Goal: Task Accomplishment & Management: Complete application form

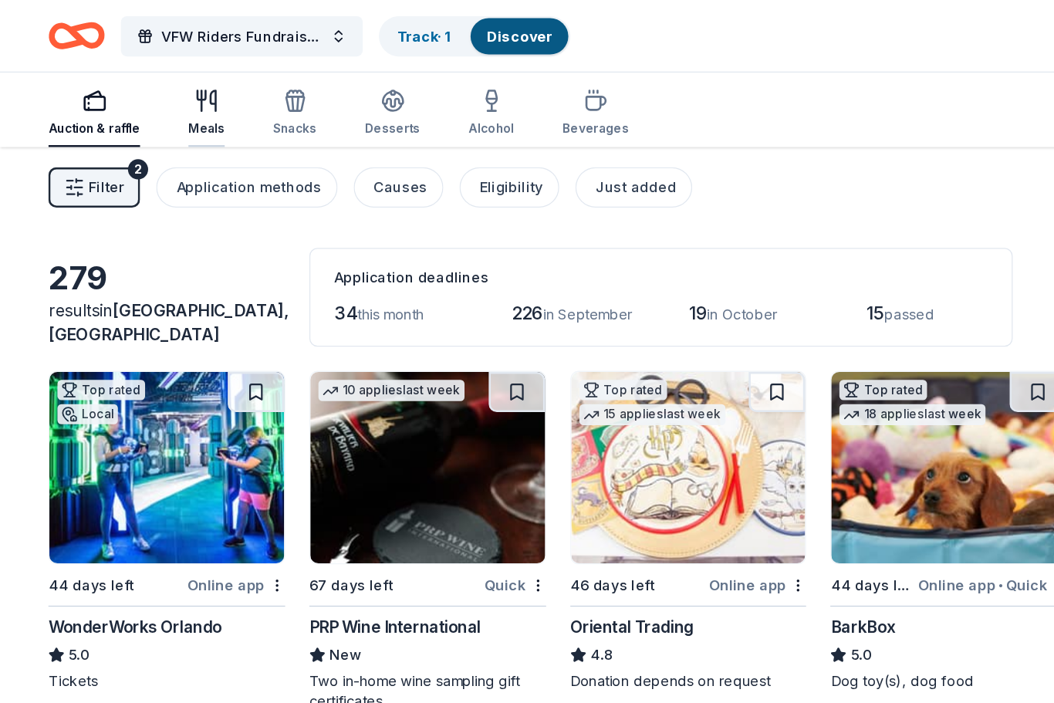
click at [149, 74] on icon "button" at bounding box center [158, 77] width 19 height 19
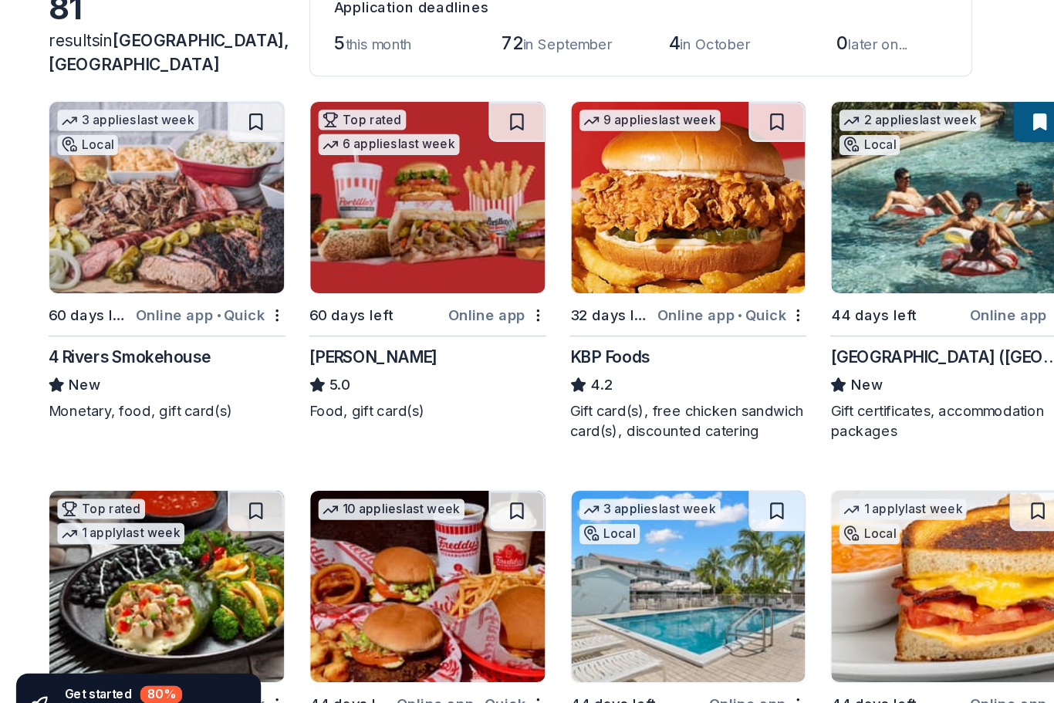
scroll to position [82, 0]
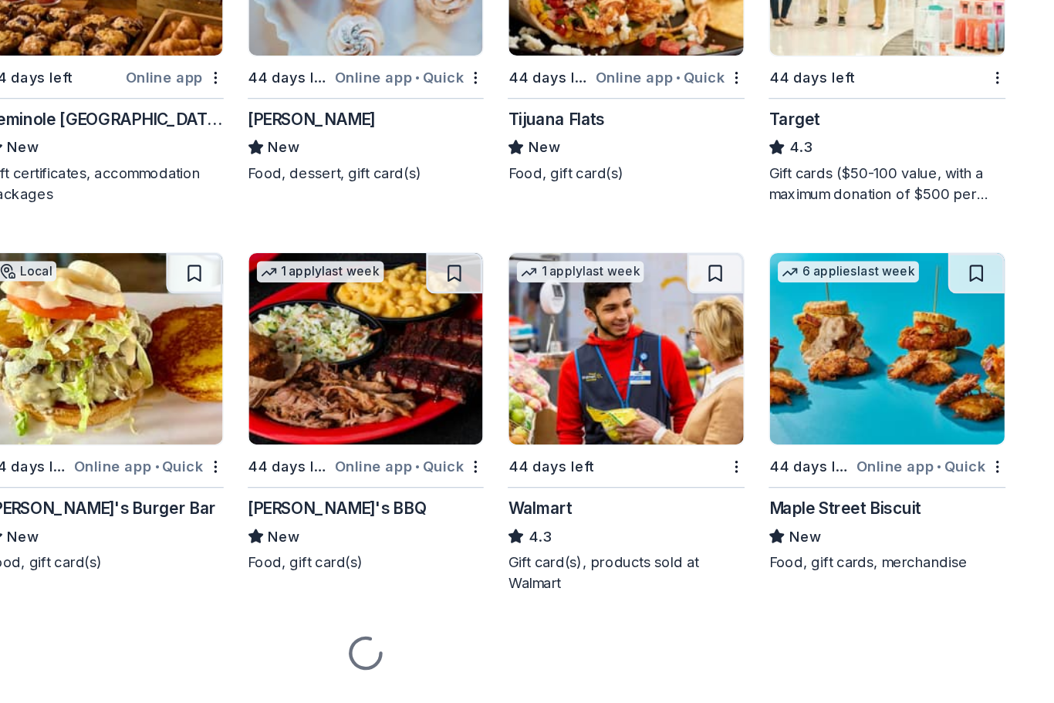
scroll to position [844, 0]
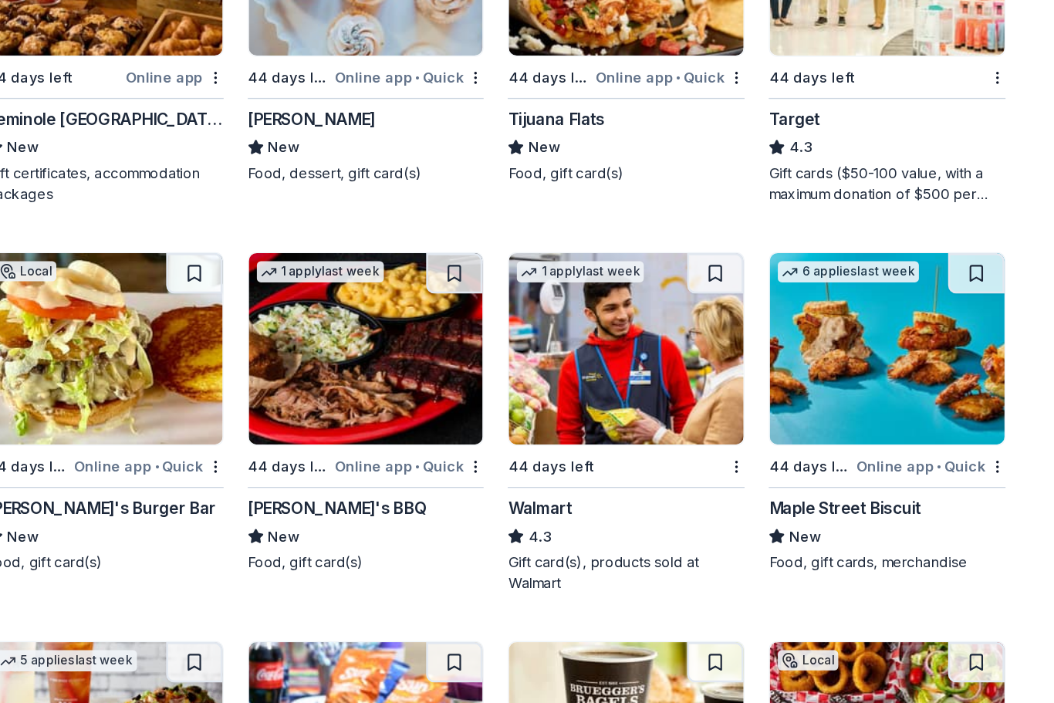
click at [636, 505] on div "Walmart" at bounding box center [660, 514] width 49 height 19
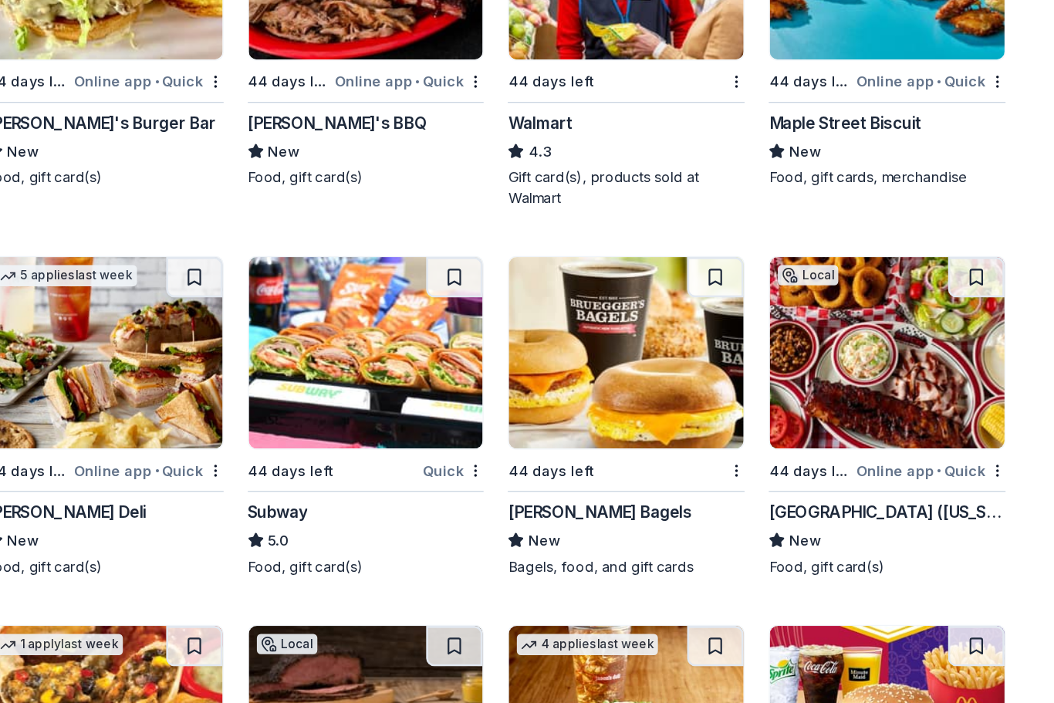
scroll to position [1138, 0]
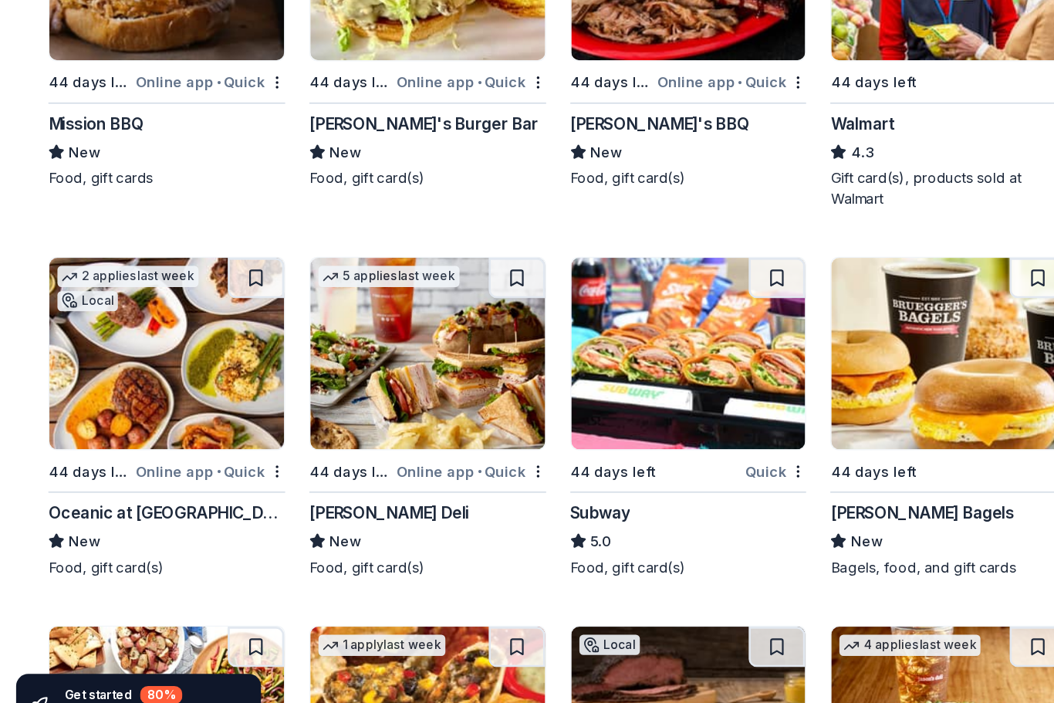
click at [476, 509] on div "Subway" at bounding box center [460, 518] width 46 height 19
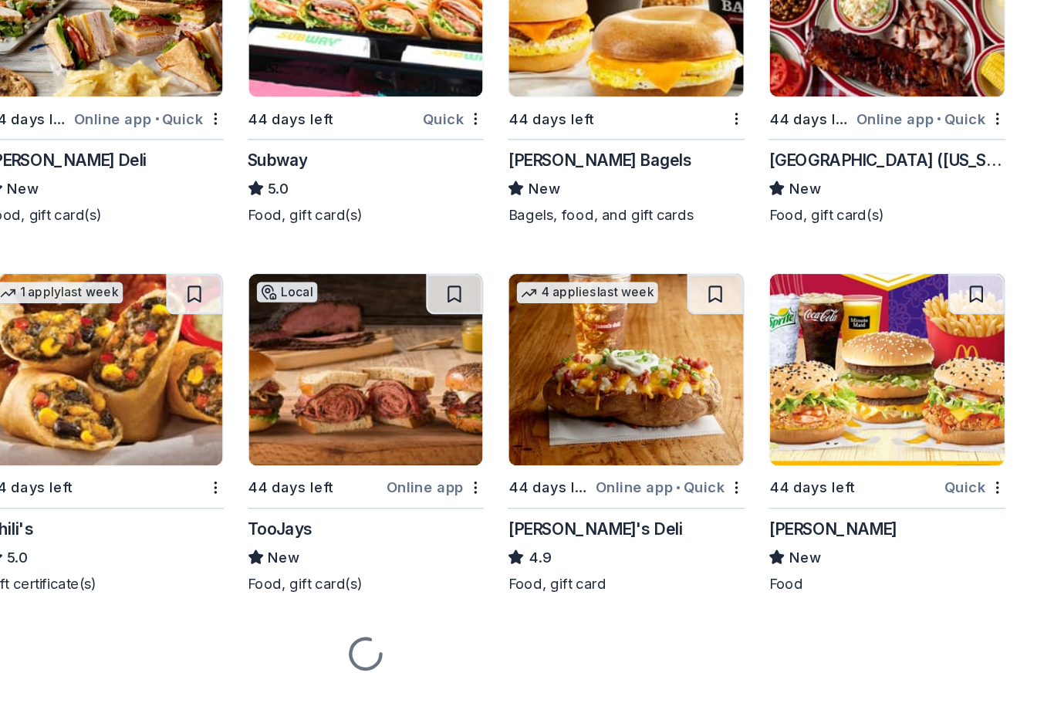
scroll to position [1409, 0]
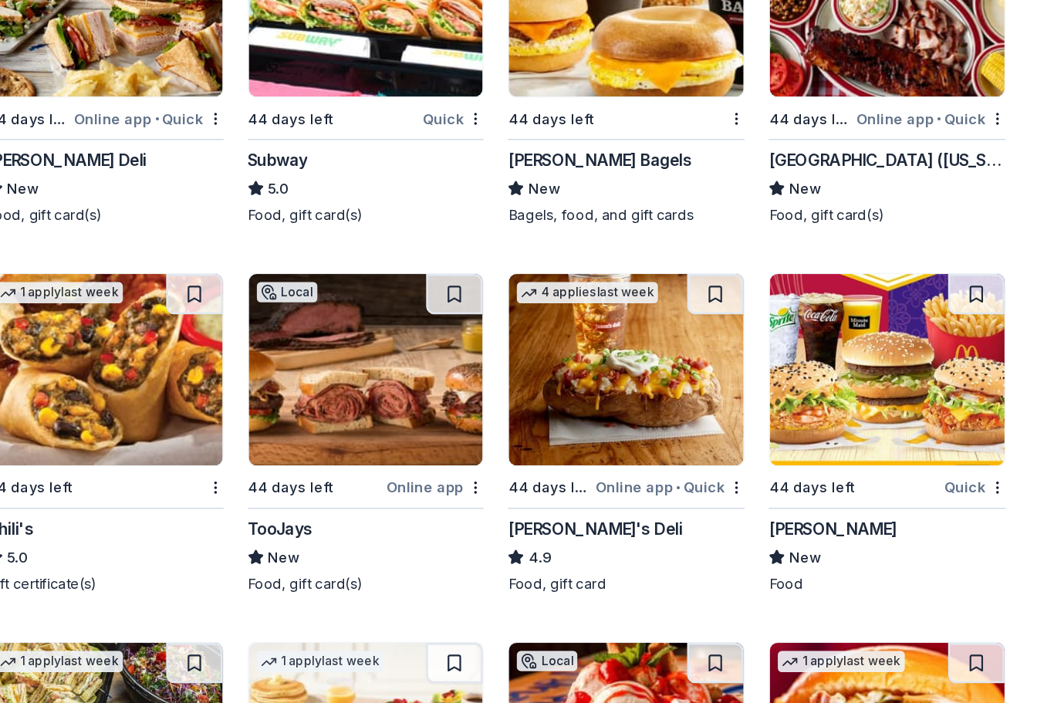
click at [836, 521] on div "McDonald's" at bounding box center [885, 530] width 98 height 19
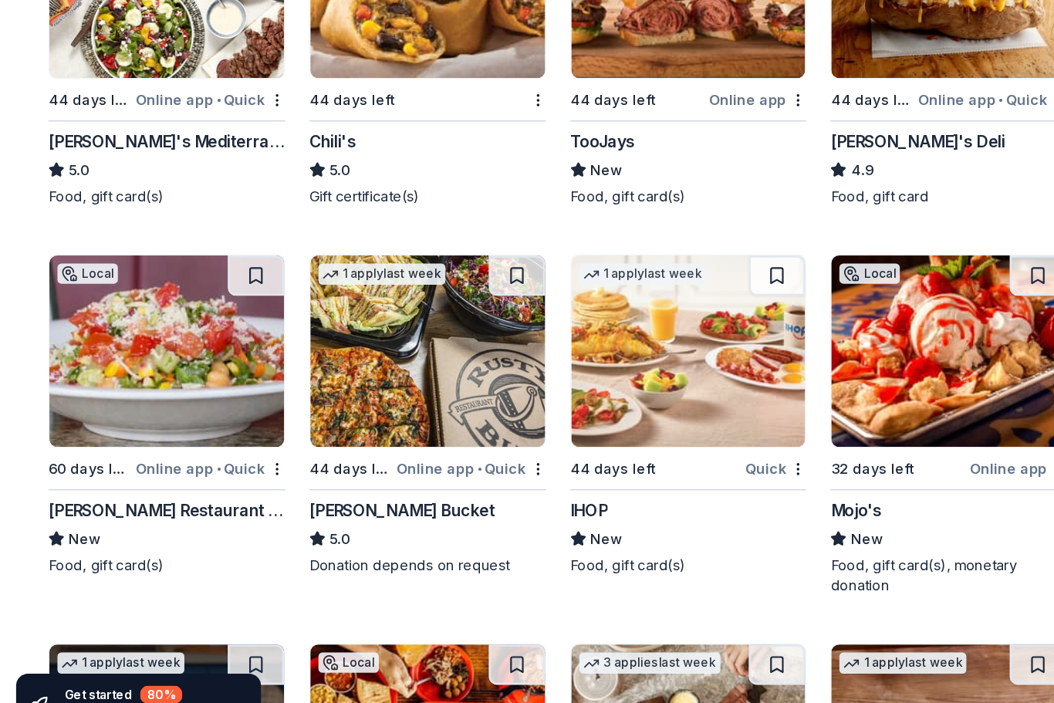
scroll to position [1705, 0]
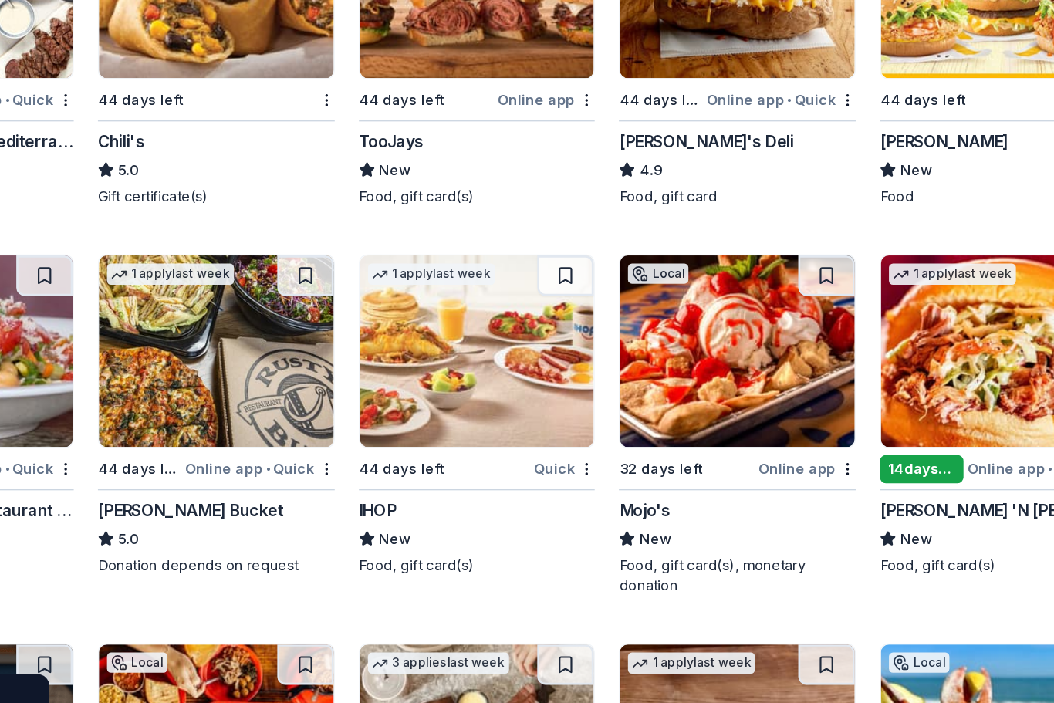
click at [437, 507] on div "IHOP New Food, gift card(s)" at bounding box center [527, 536] width 181 height 59
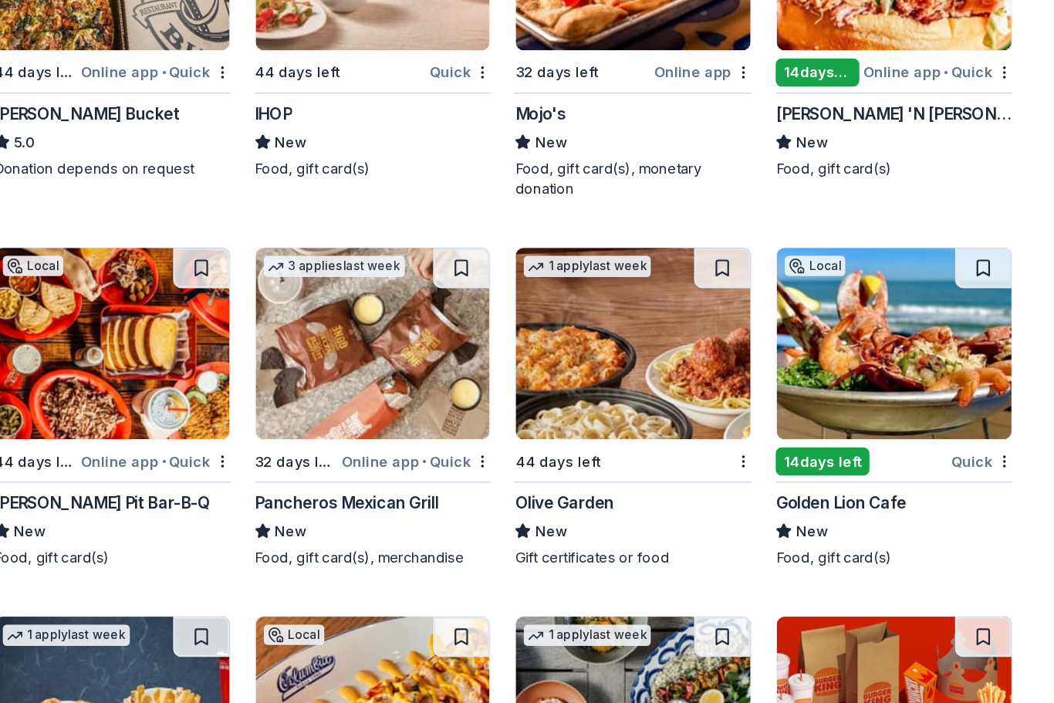
scroll to position [2009, 0]
click at [836, 501] on div "Golden Lion Cafe" at bounding box center [886, 510] width 100 height 19
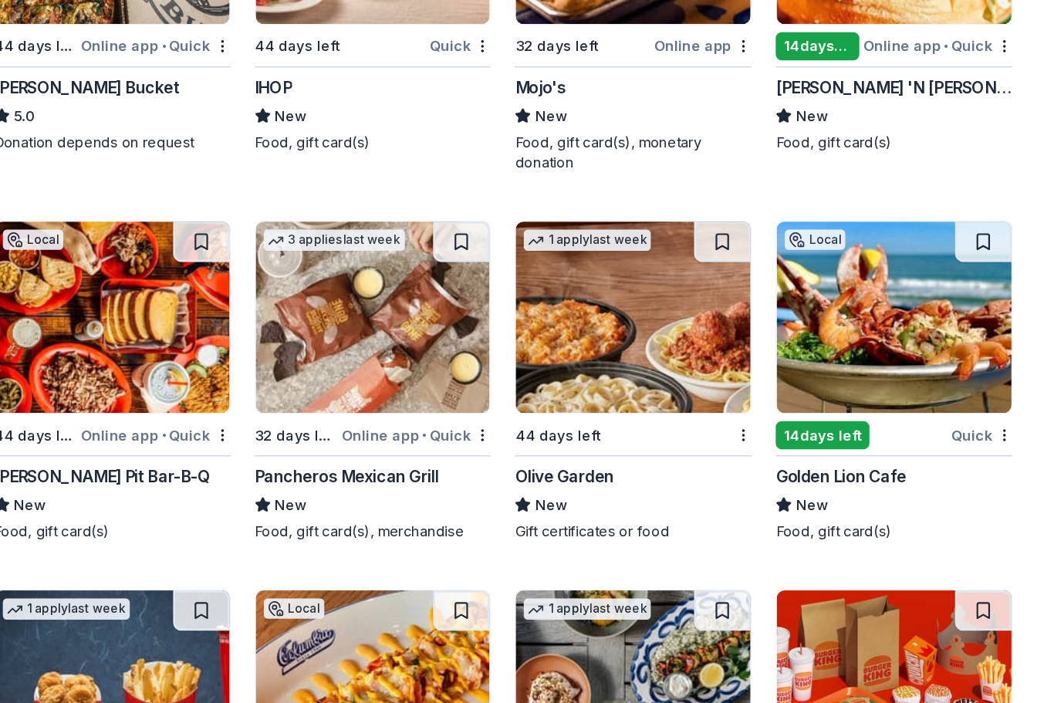
scroll to position [2008, 0]
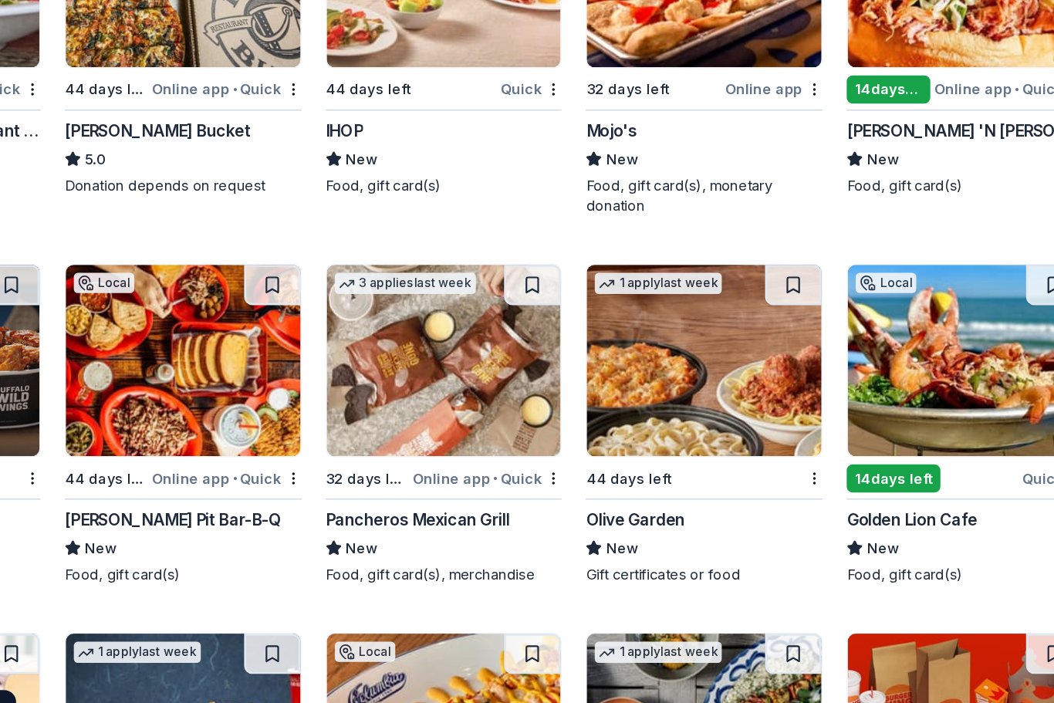
click at [636, 502] on div "Olive Garden" at bounding box center [674, 511] width 76 height 19
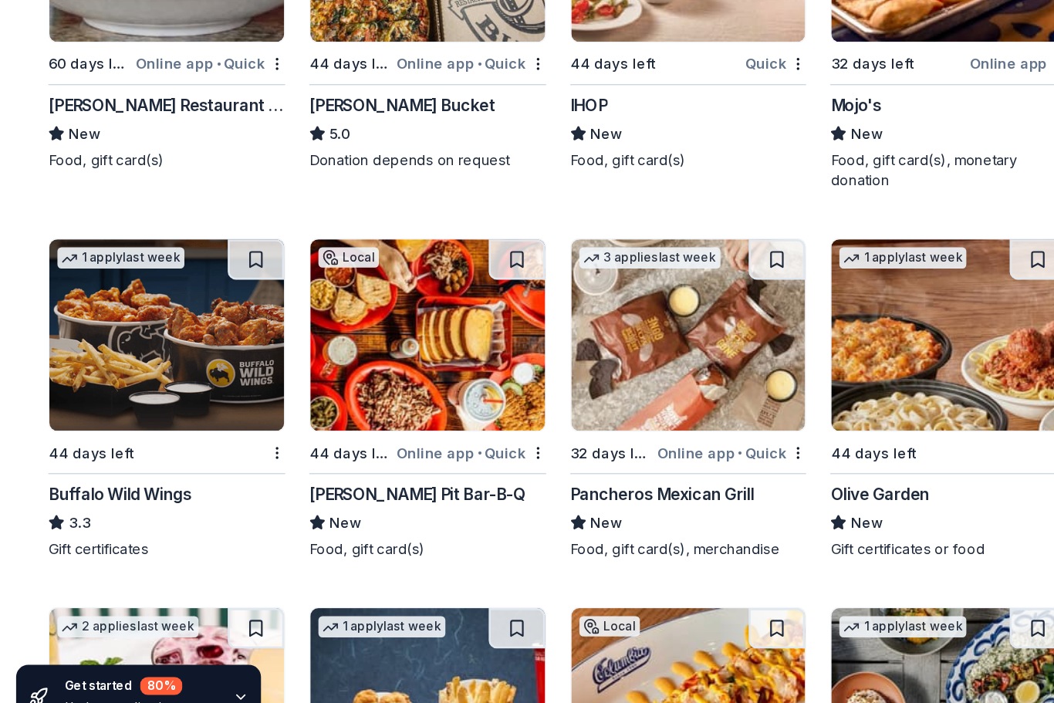
click at [53, 502] on div "Buffalo Wild Wings" at bounding box center [92, 511] width 110 height 19
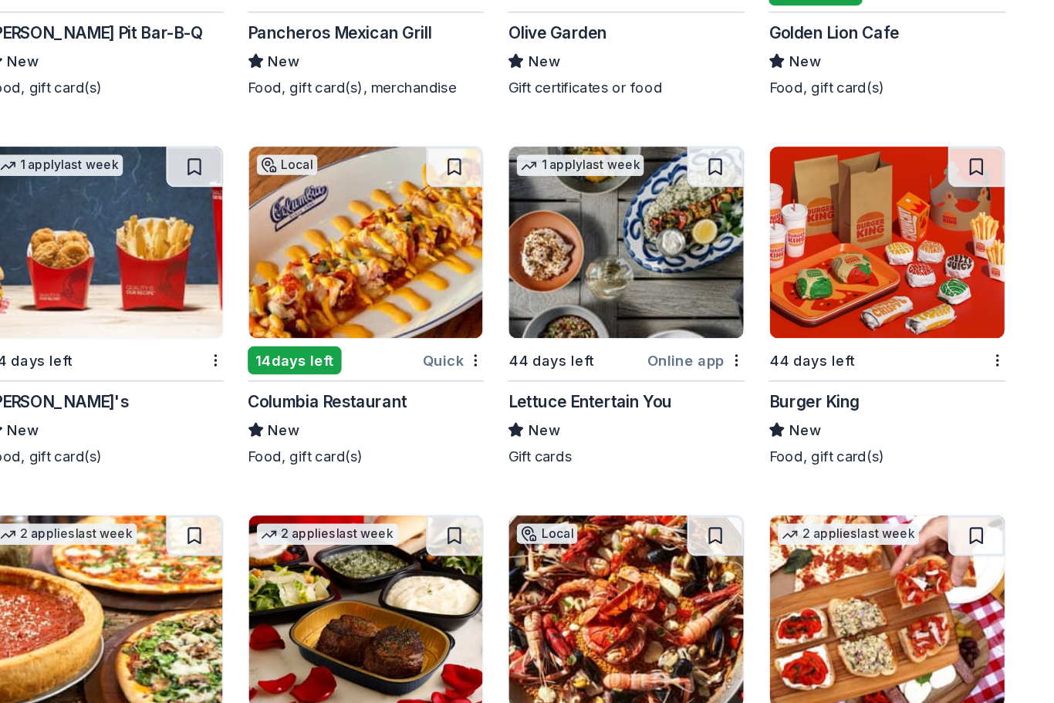
scroll to position [2369, 0]
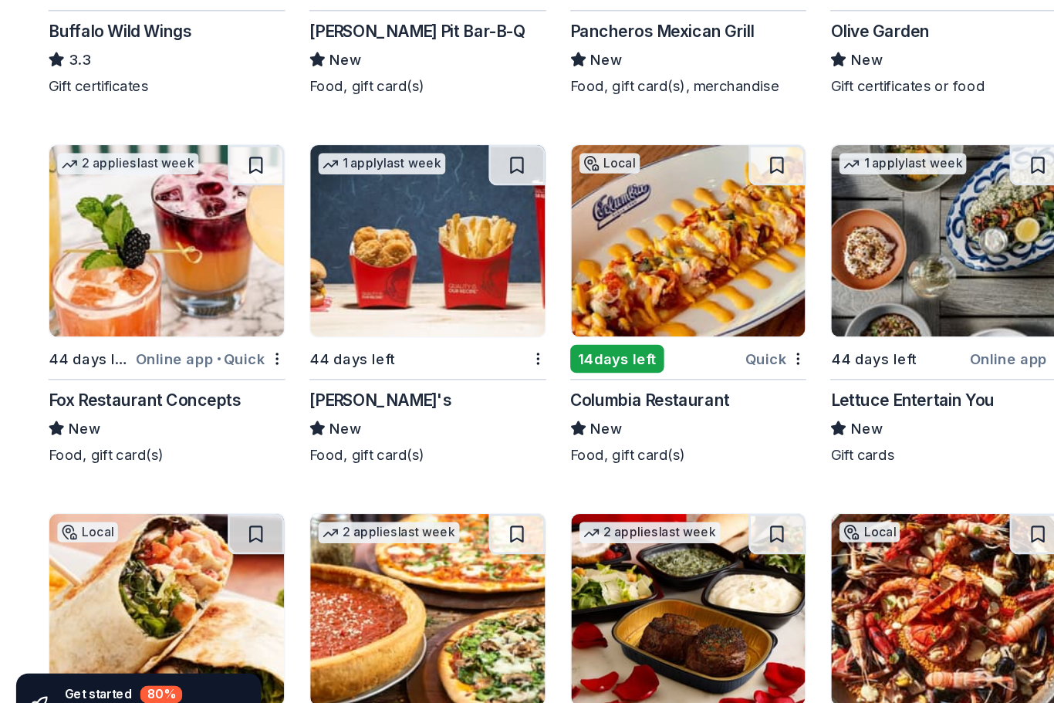
click at [261, 423] on div "Wendy's" at bounding box center [291, 432] width 109 height 19
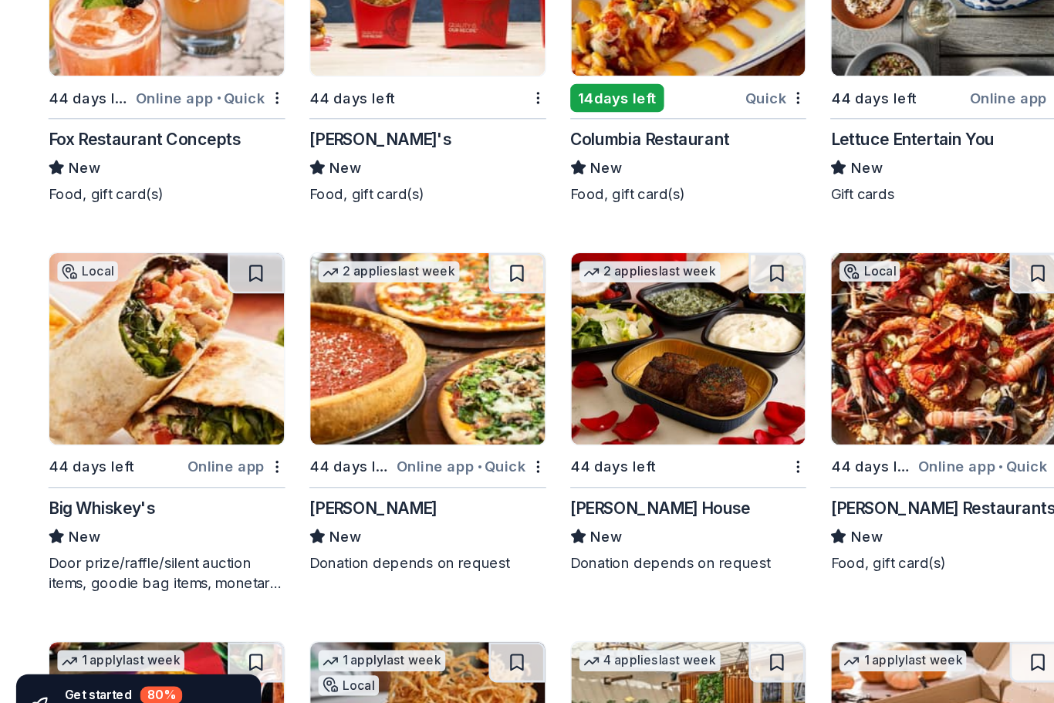
scroll to position [2569, 0]
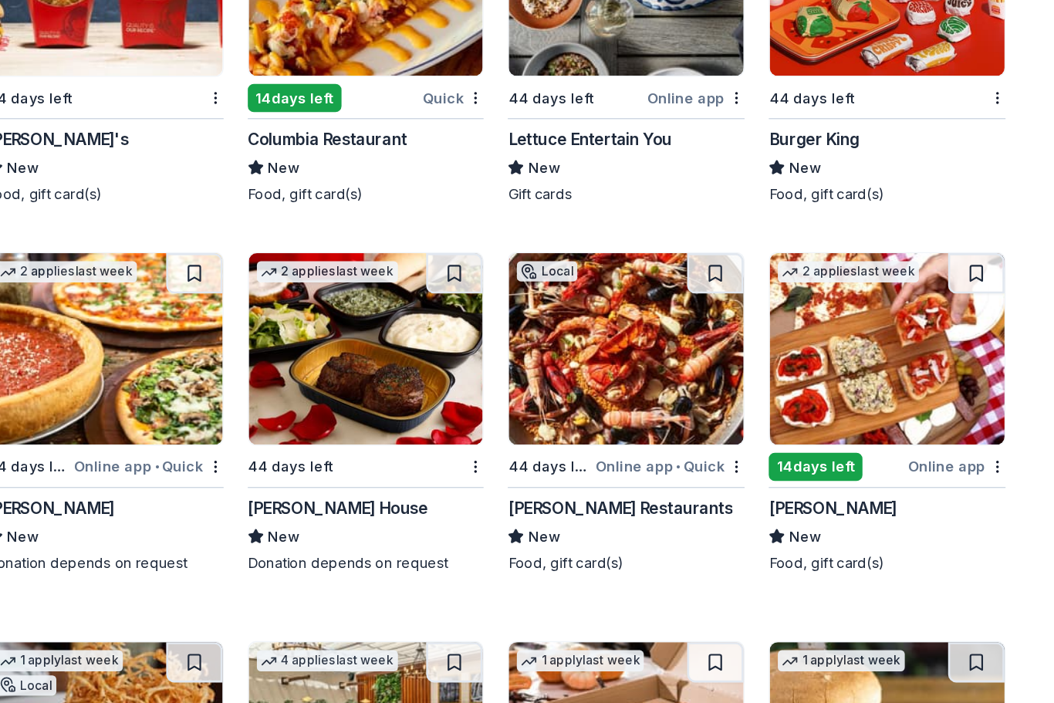
click at [437, 506] on div "Ruth's Chris Steak House" at bounding box center [506, 515] width 138 height 19
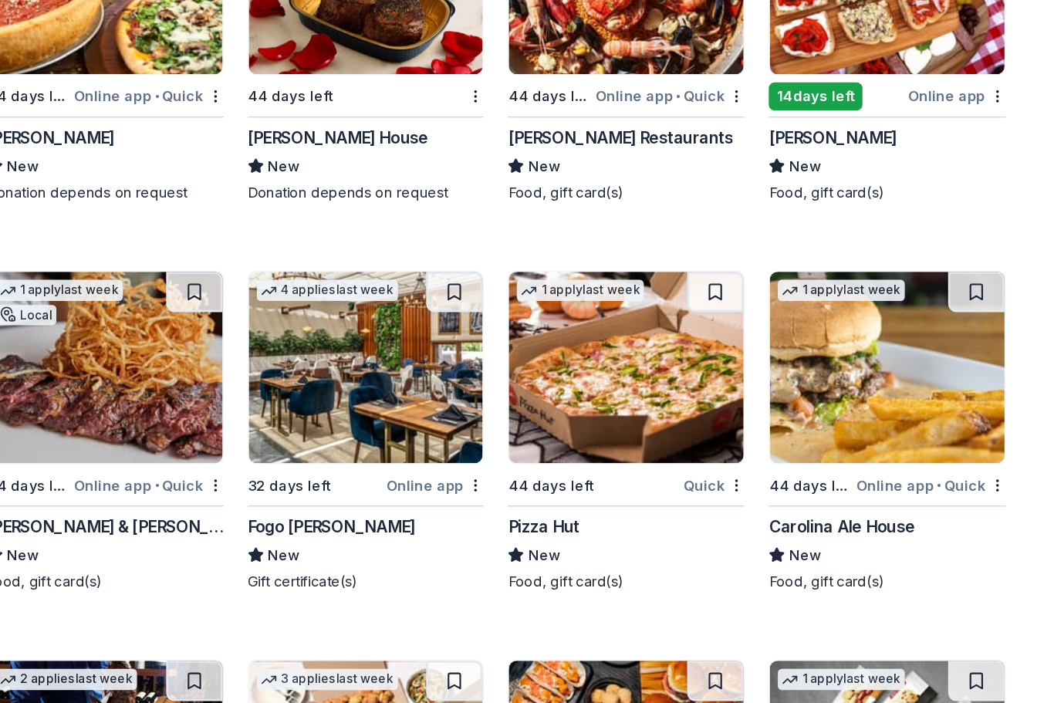
scroll to position [2871, 0]
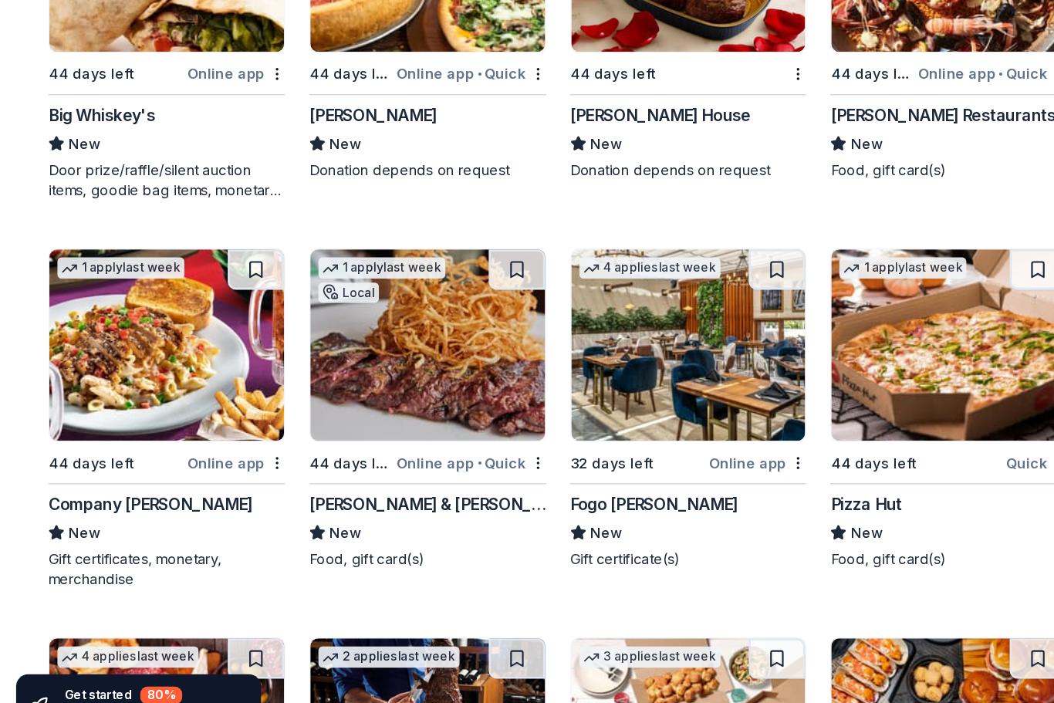
click at [278, 523] on div "New" at bounding box center [327, 532] width 181 height 19
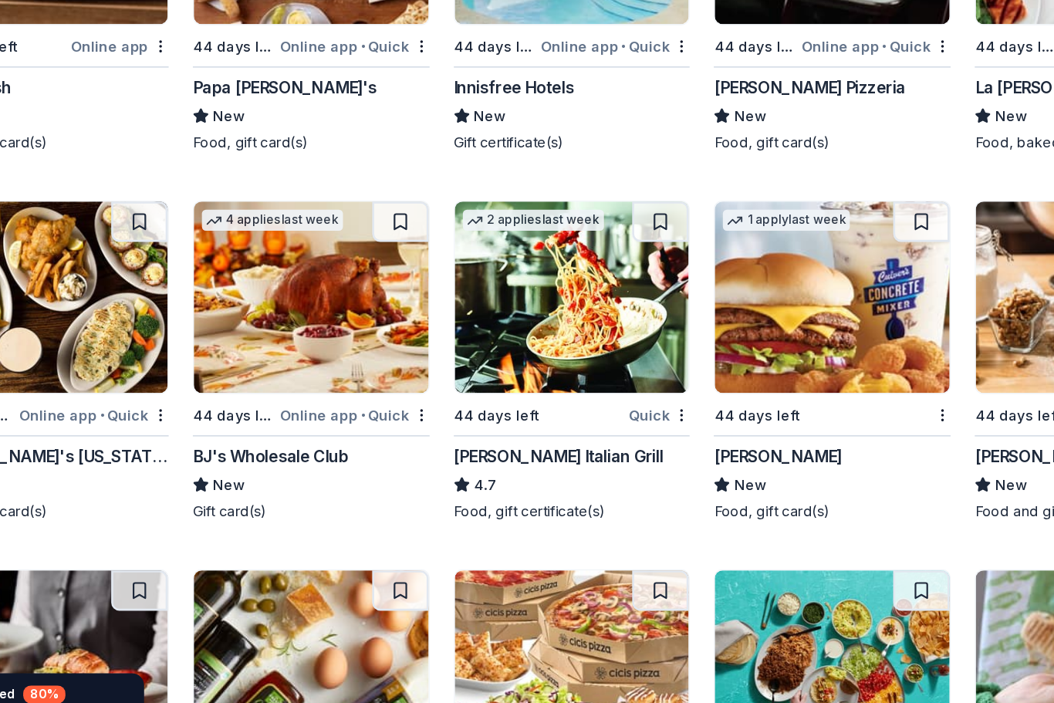
scroll to position [3771, 0]
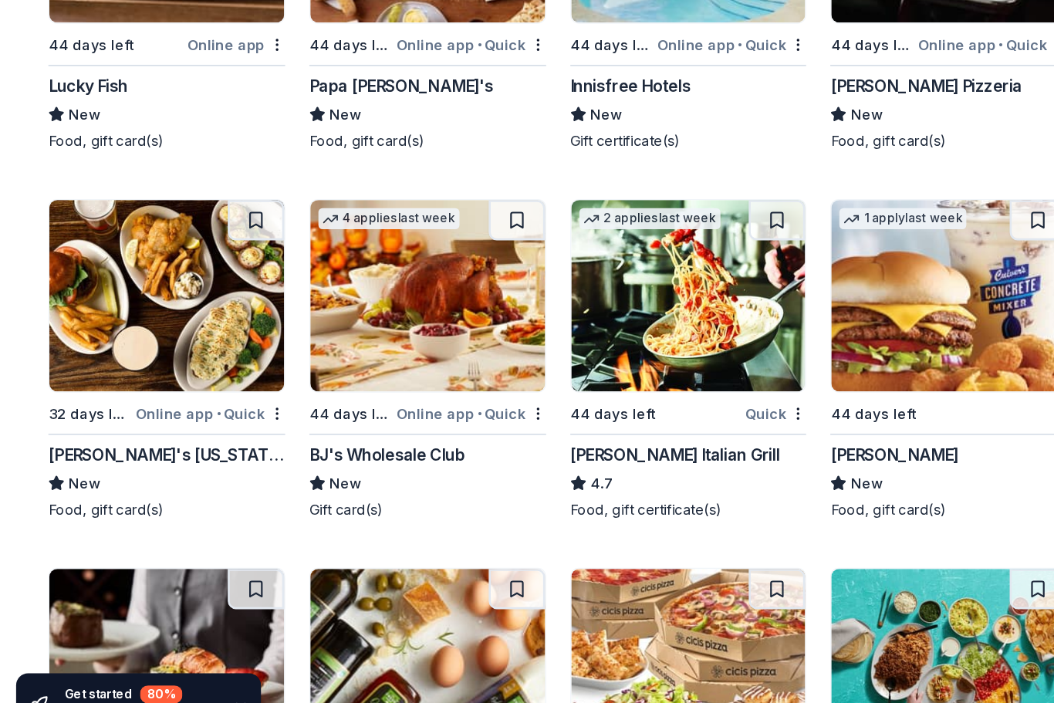
click at [312, 465] on div "BJ's Wholesale Club" at bounding box center [296, 474] width 119 height 19
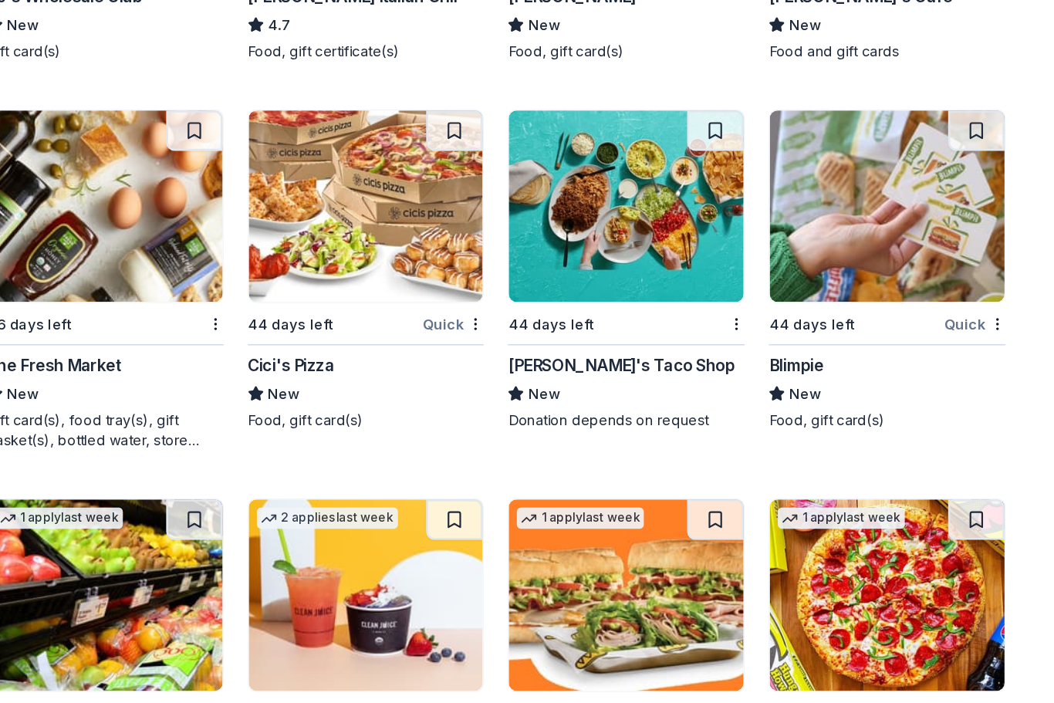
scroll to position [4125, 0]
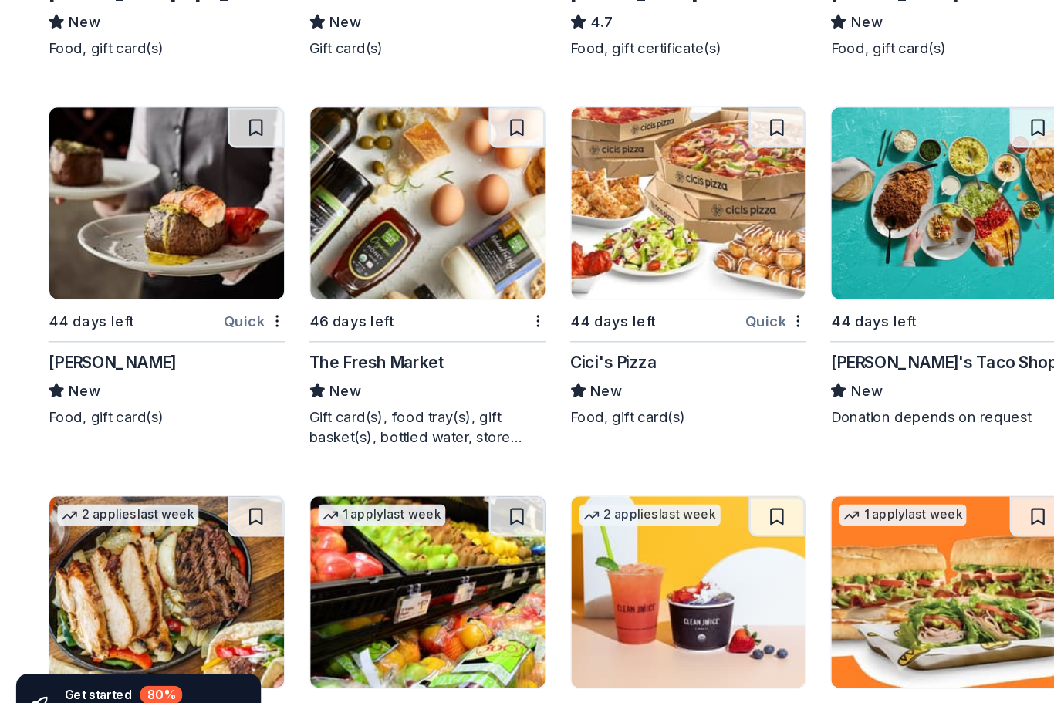
click at [57, 394] on div "Fleming's" at bounding box center [86, 403] width 98 height 19
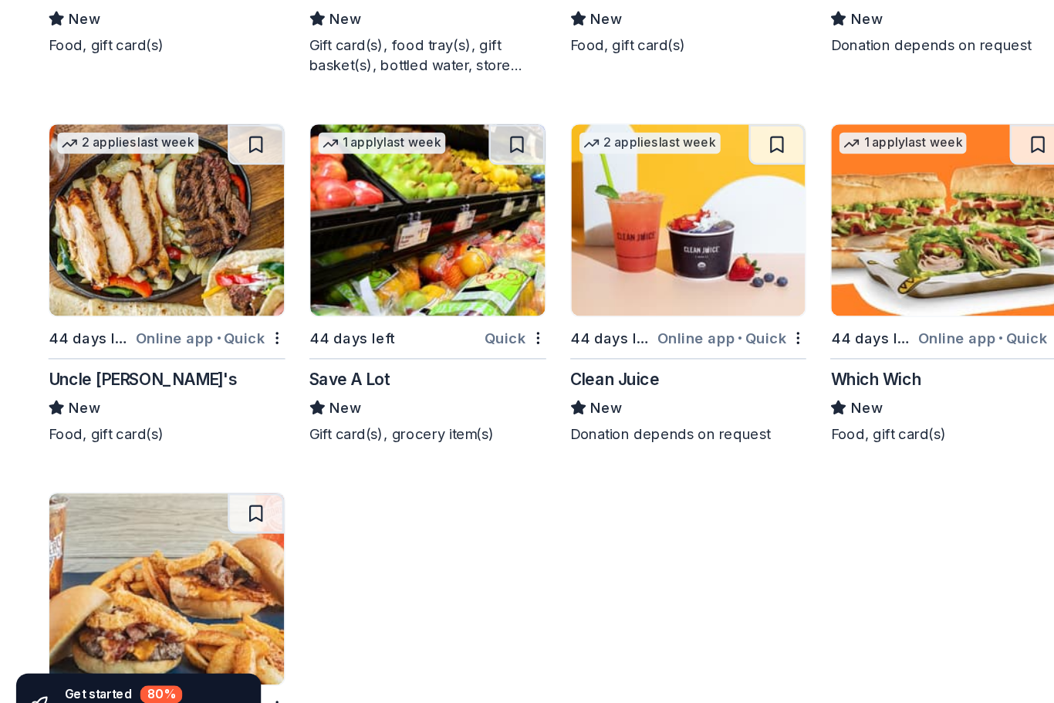
scroll to position [4485, 0]
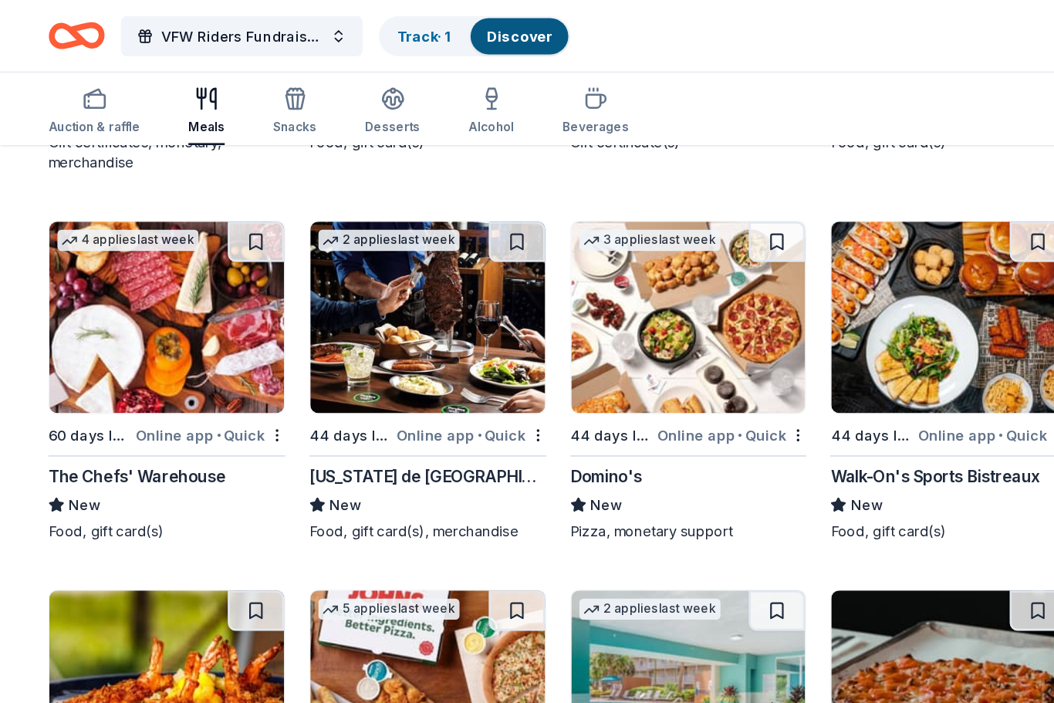
scroll to position [3314, 0]
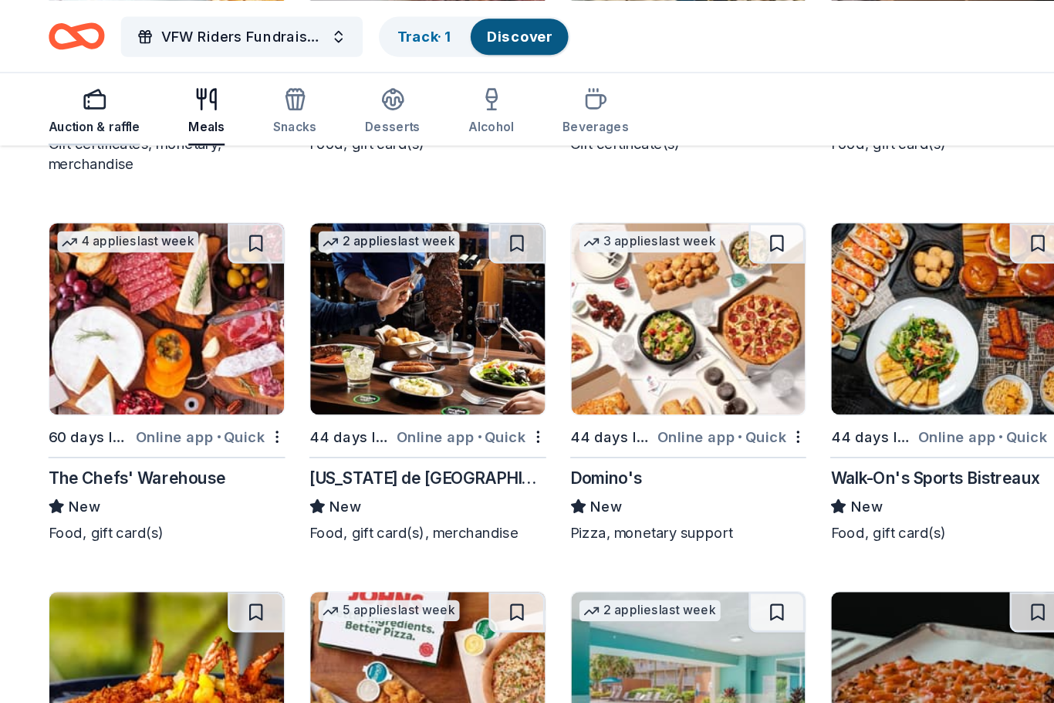
click at [81, 86] on div "Auction & raffle" at bounding box center [72, 84] width 70 height 37
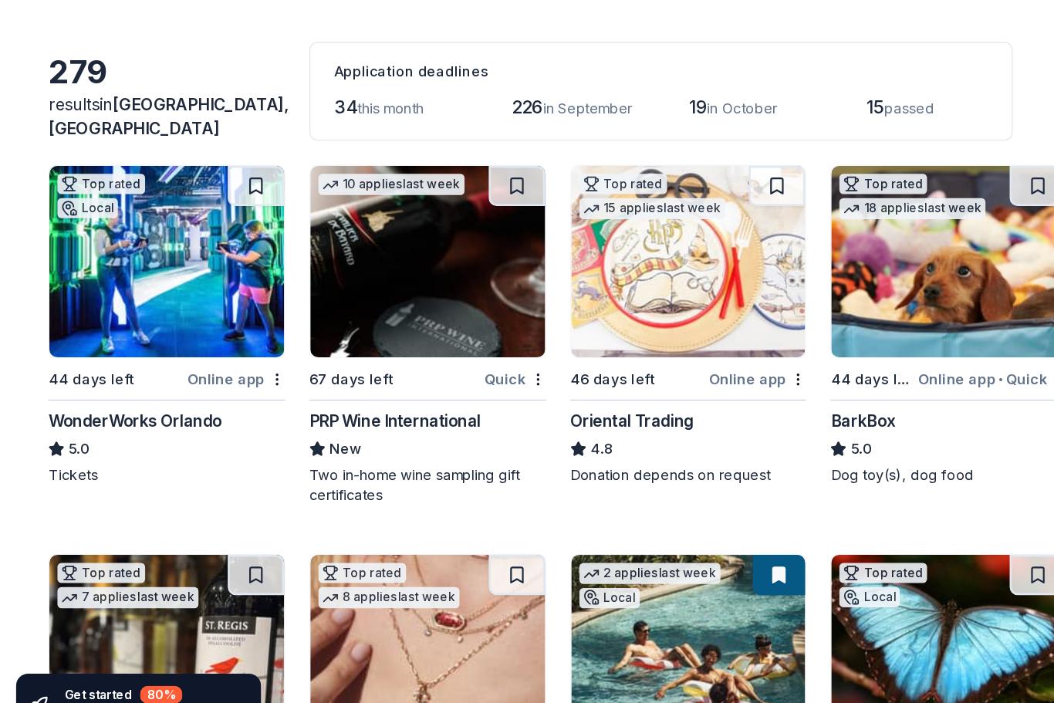
scroll to position [39, 0]
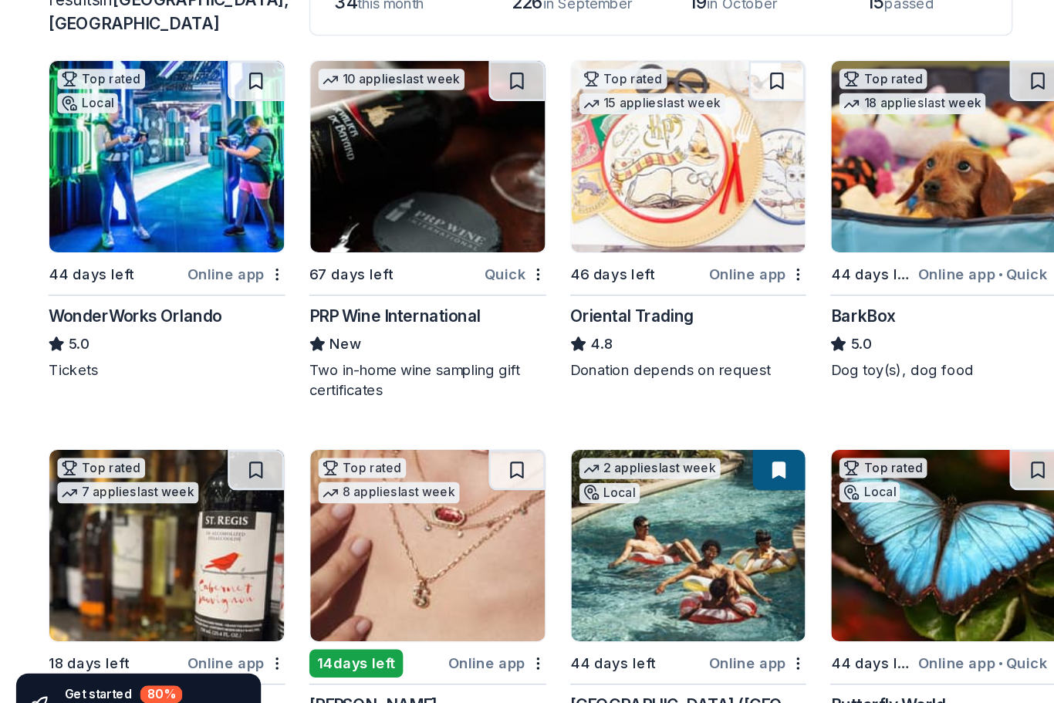
scroll to position [119, 0]
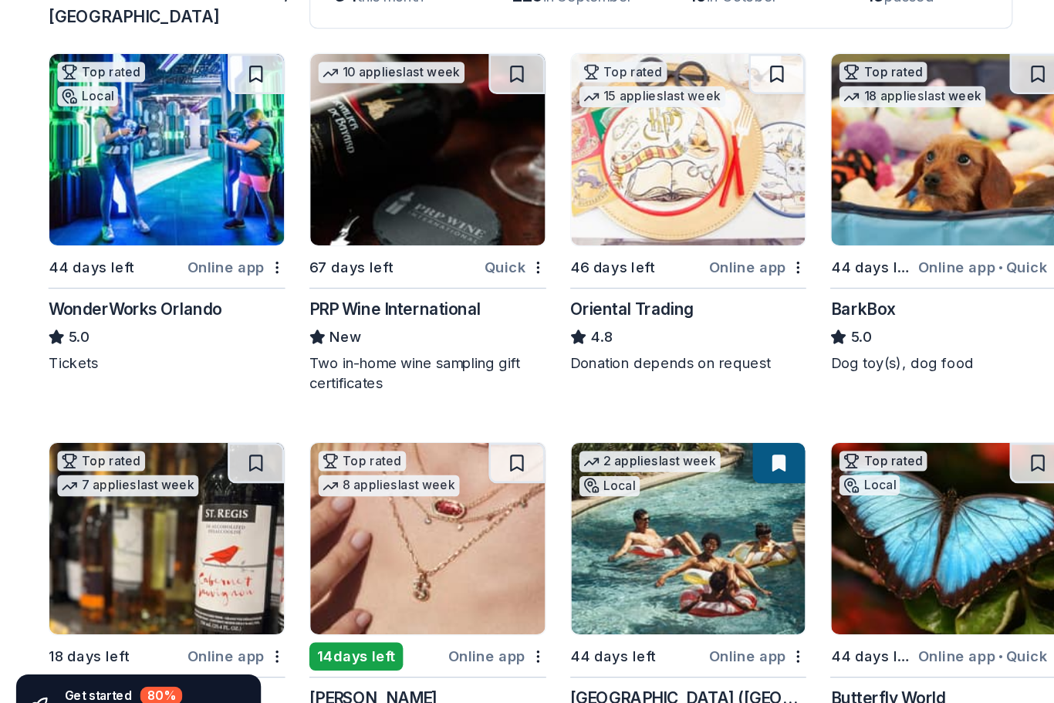
click at [52, 352] on div "WonderWorks Orlando" at bounding box center [103, 361] width 133 height 19
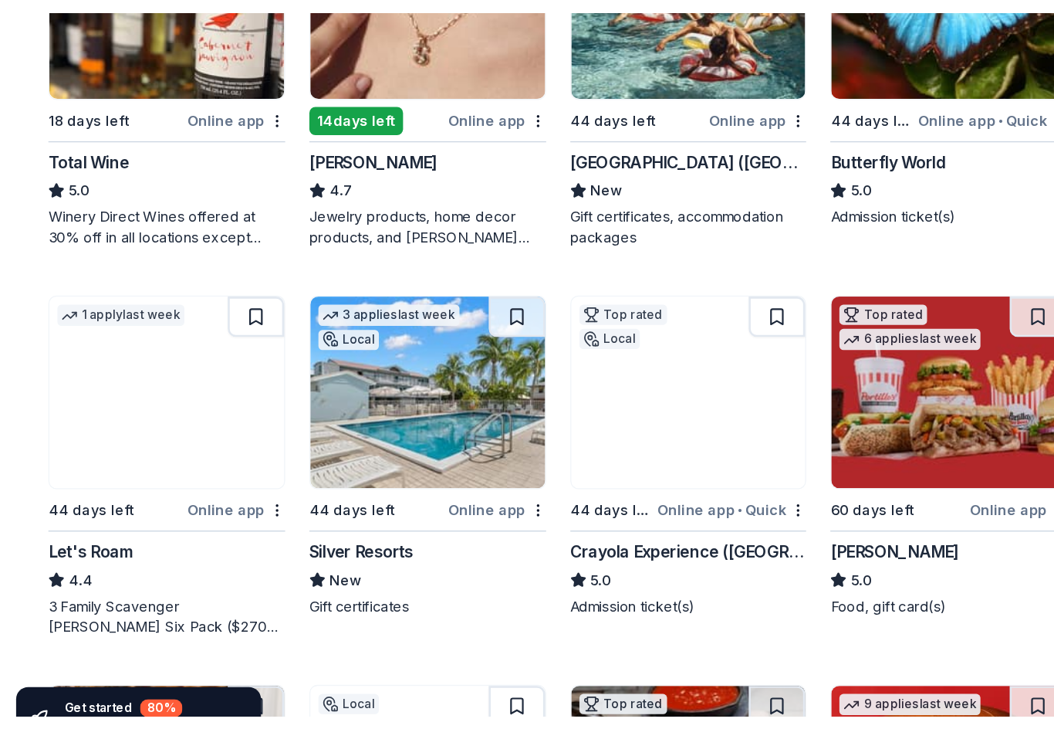
scroll to position [539, 0]
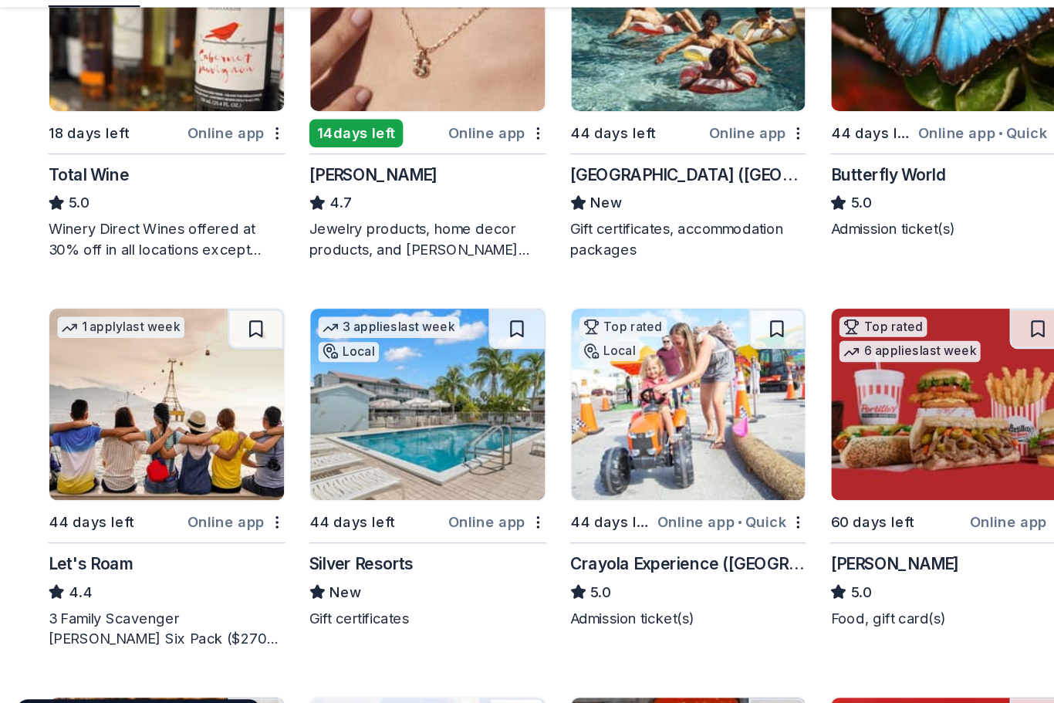
click at [509, 230] on div "Four Seasons Resort (Orlando)" at bounding box center [527, 239] width 181 height 19
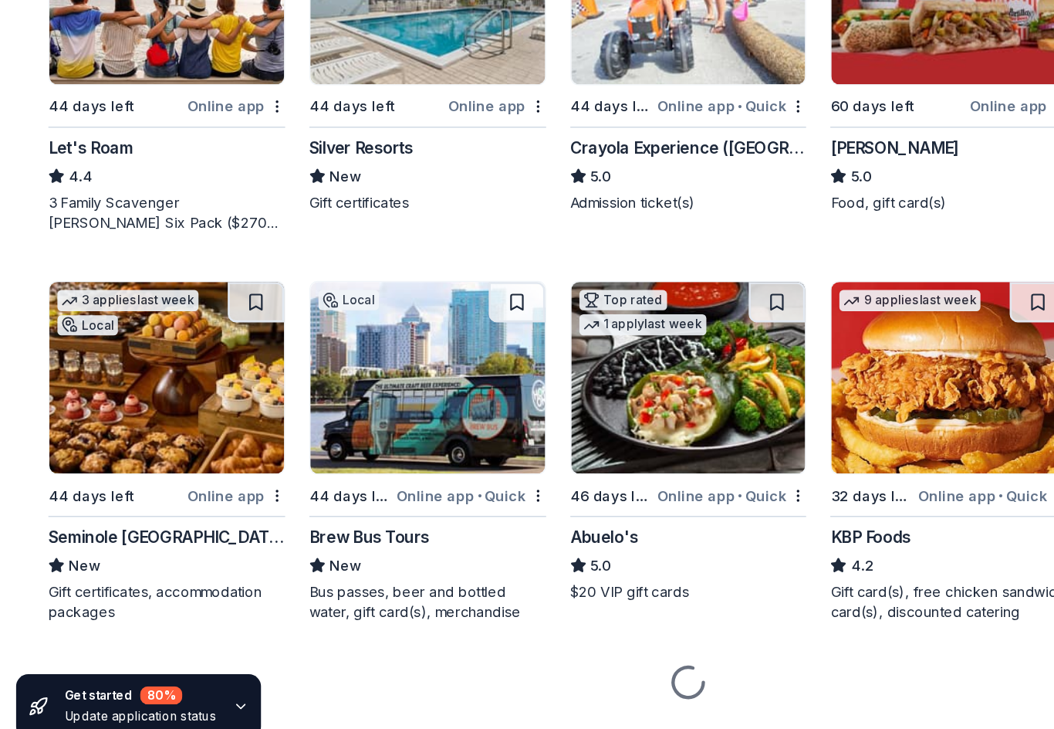
scroll to position [834, 0]
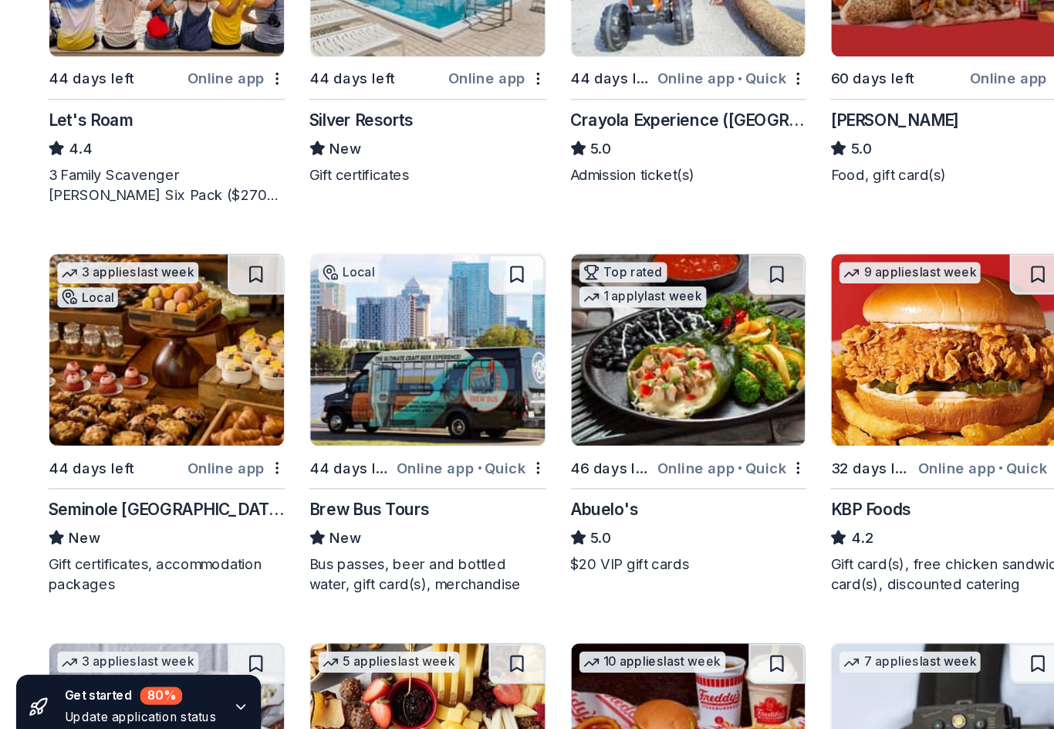
click at [42, 531] on div "Seminole Hard Rock Hotel & Casino Hollywood" at bounding box center [127, 540] width 181 height 19
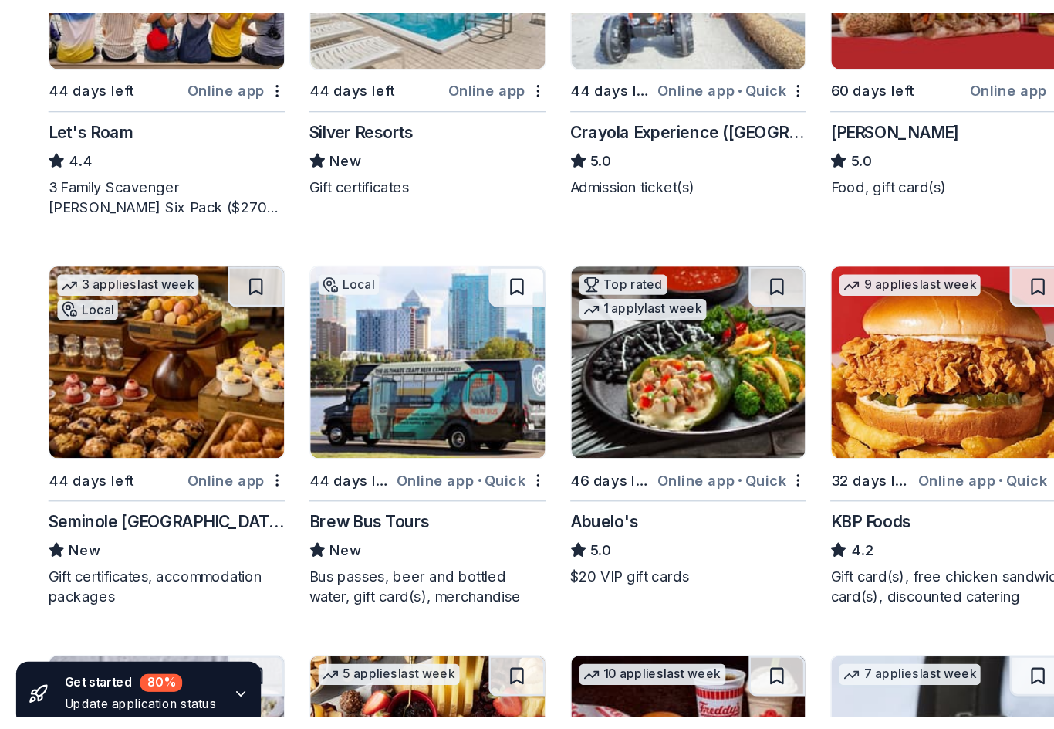
scroll to position [839, 0]
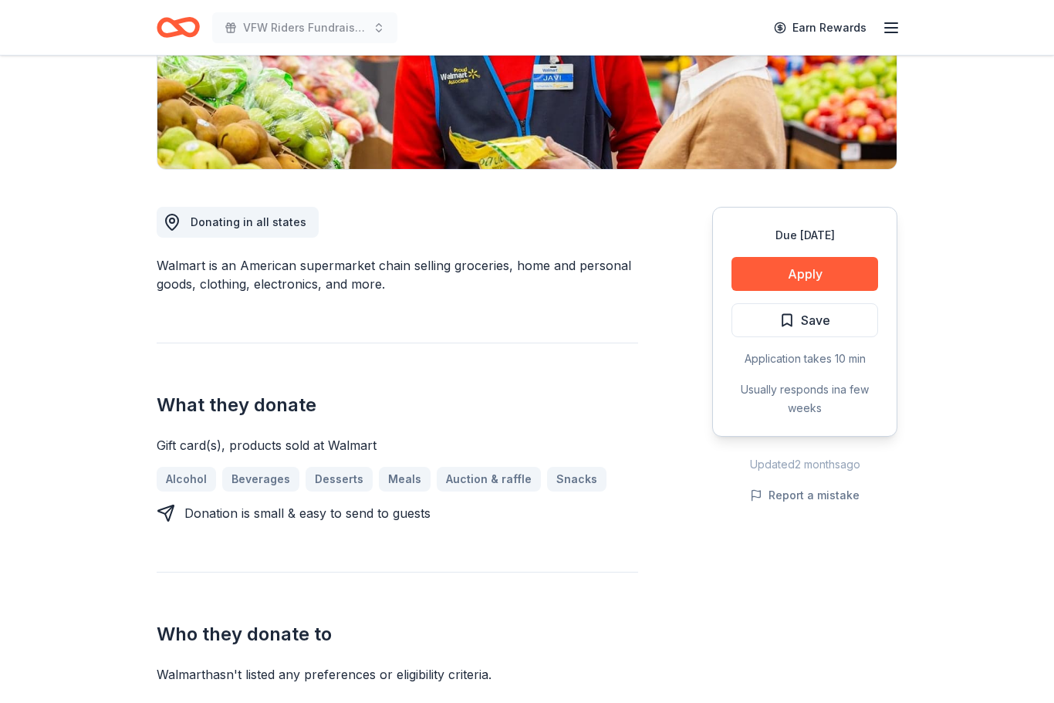
scroll to position [290, 0]
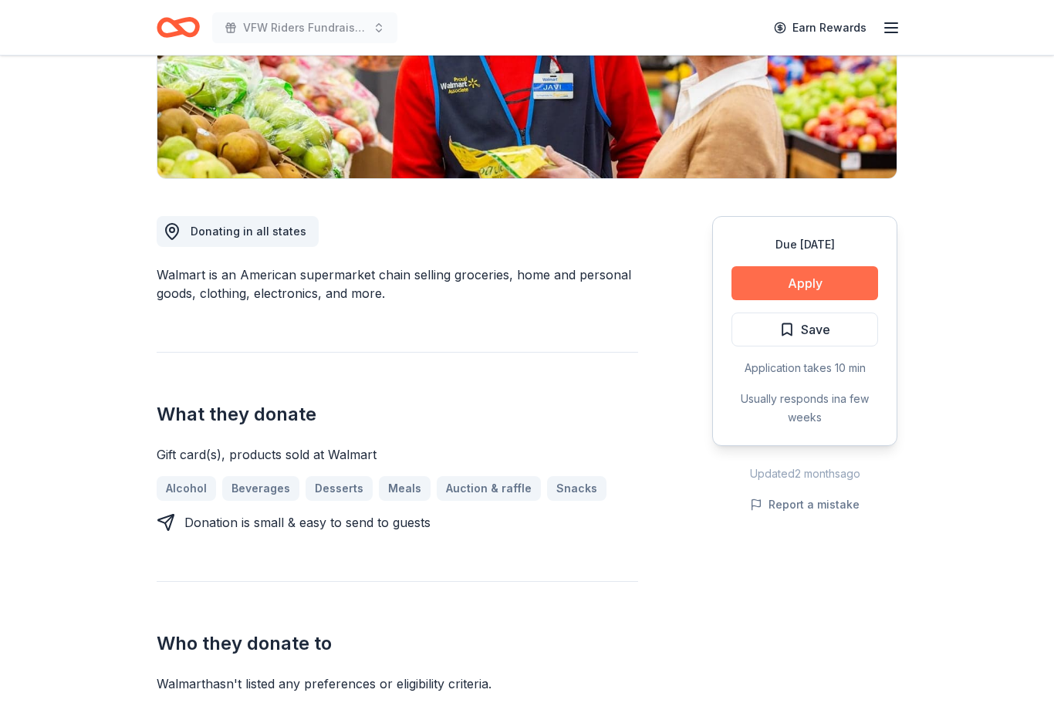
click at [800, 289] on button "Apply" at bounding box center [805, 283] width 147 height 34
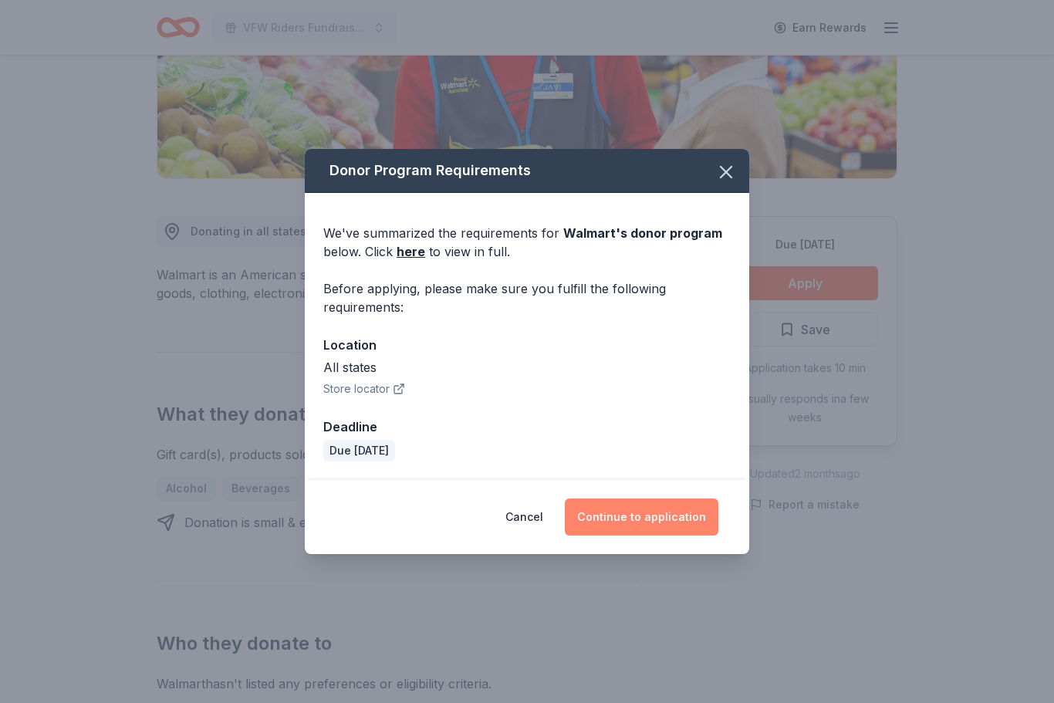
click at [649, 536] on button "Continue to application" at bounding box center [642, 517] width 154 height 37
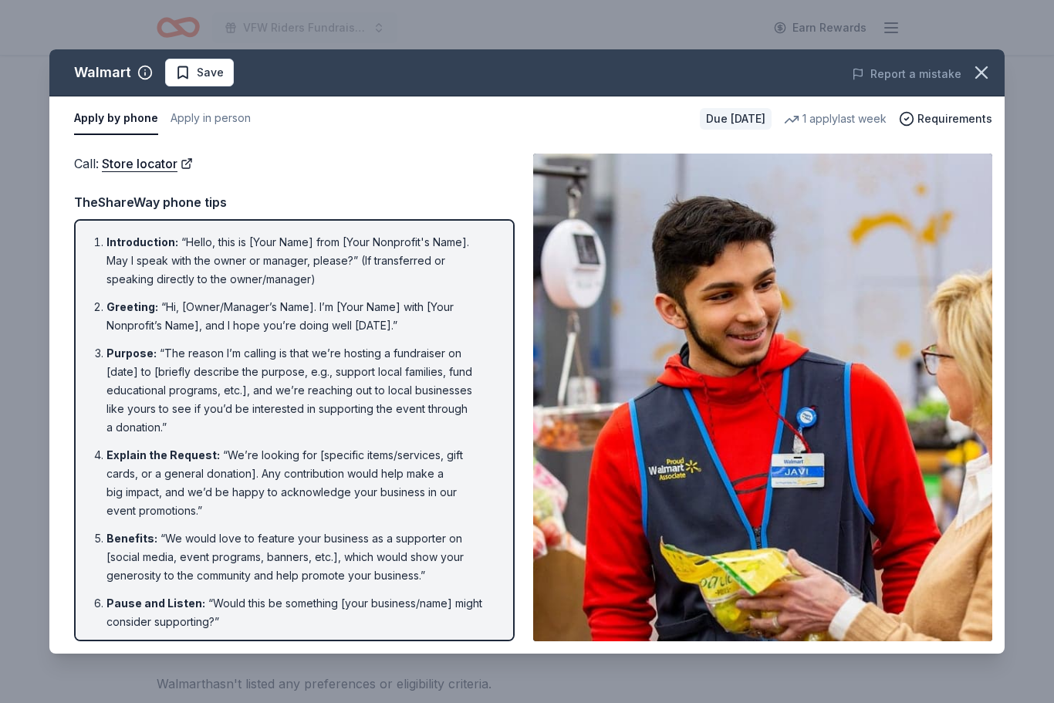
scroll to position [0, 0]
click at [981, 77] on icon "button" at bounding box center [982, 73] width 22 height 22
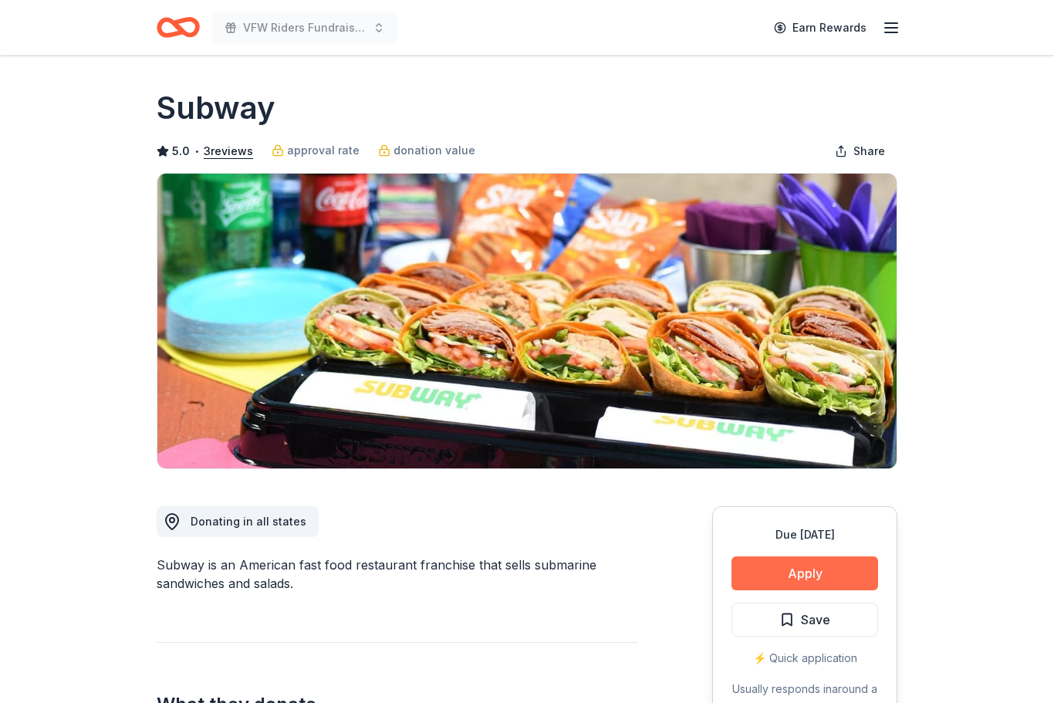
click at [824, 577] on button "Apply" at bounding box center [805, 573] width 147 height 34
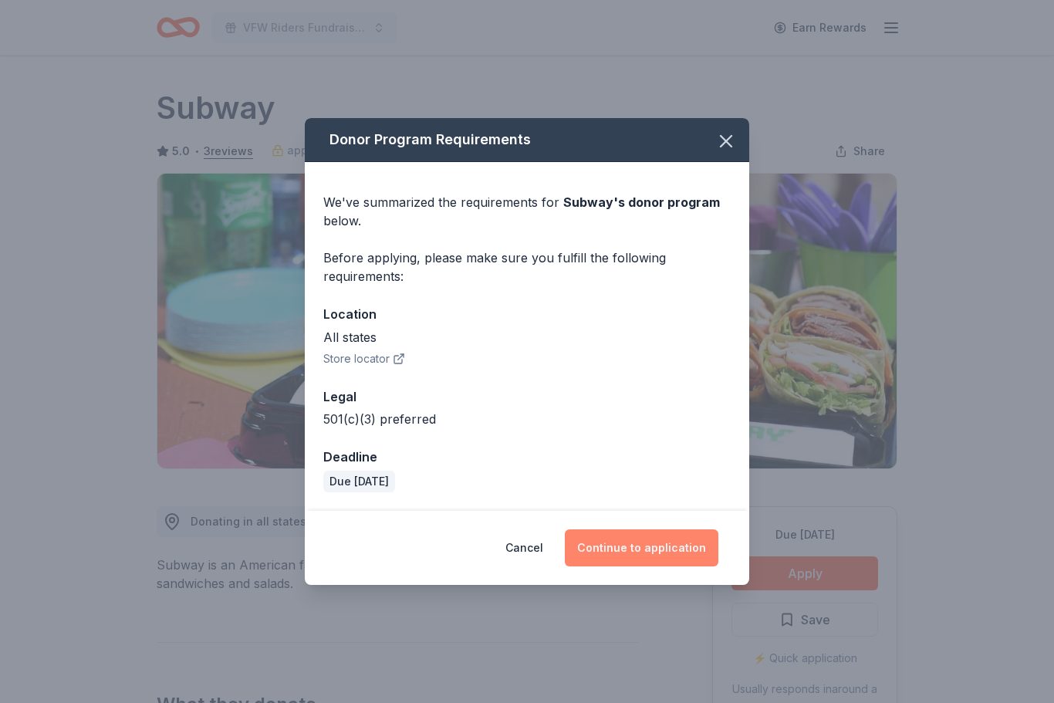
click at [669, 547] on button "Continue to application" at bounding box center [642, 547] width 154 height 37
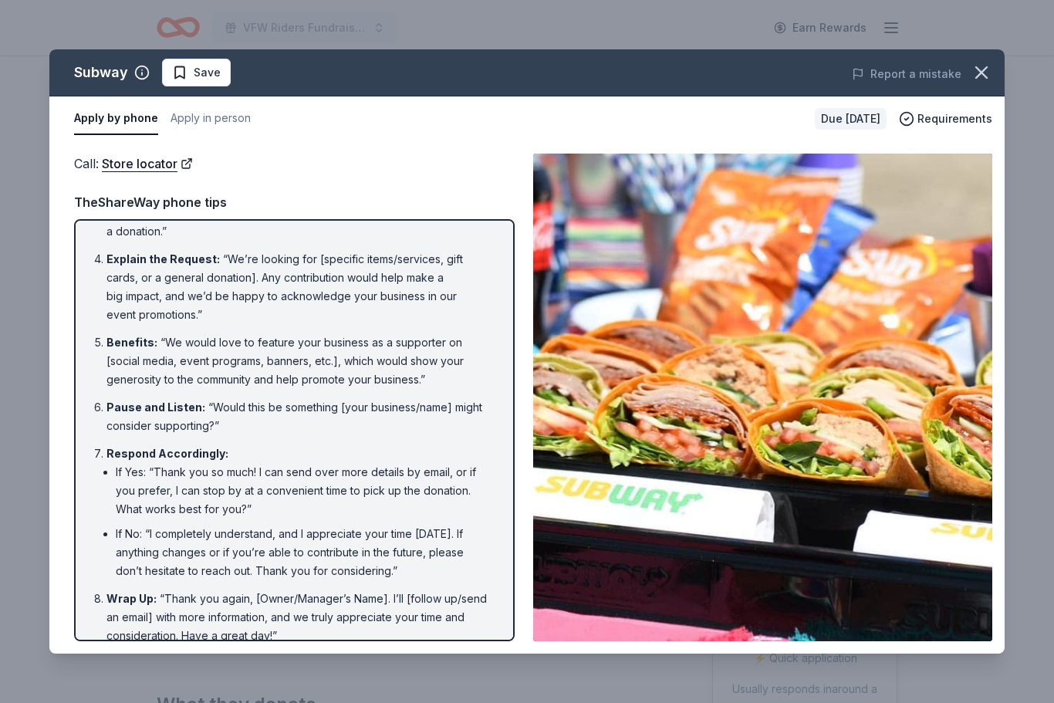
scroll to position [194, 0]
click at [986, 71] on icon "button" at bounding box center [982, 73] width 22 height 22
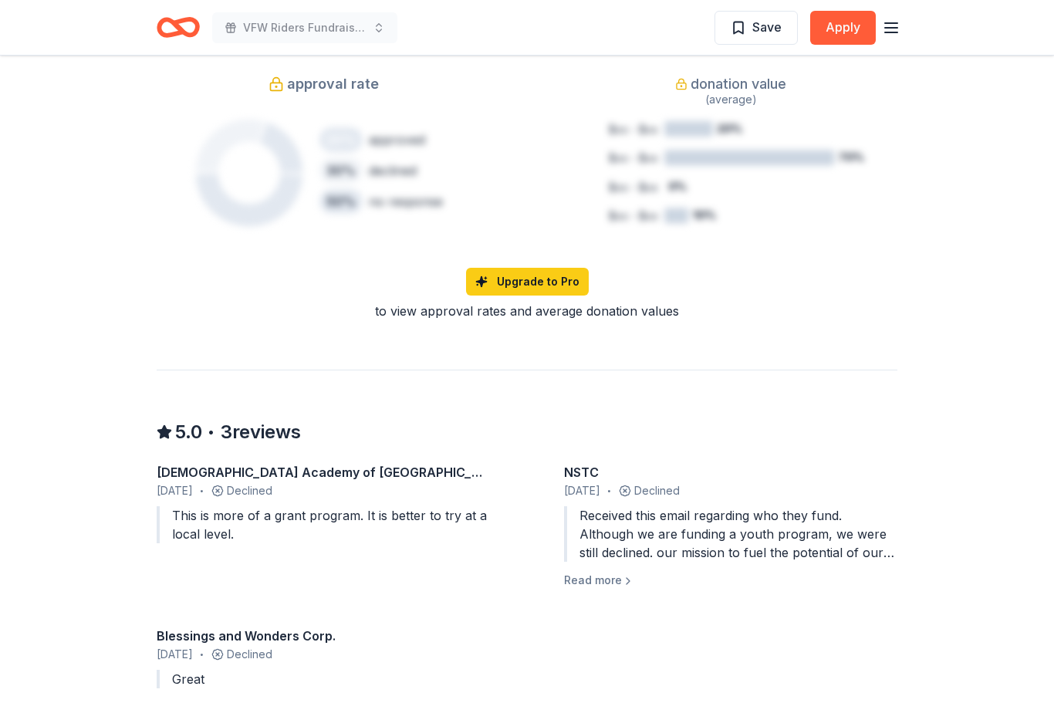
scroll to position [1053, 0]
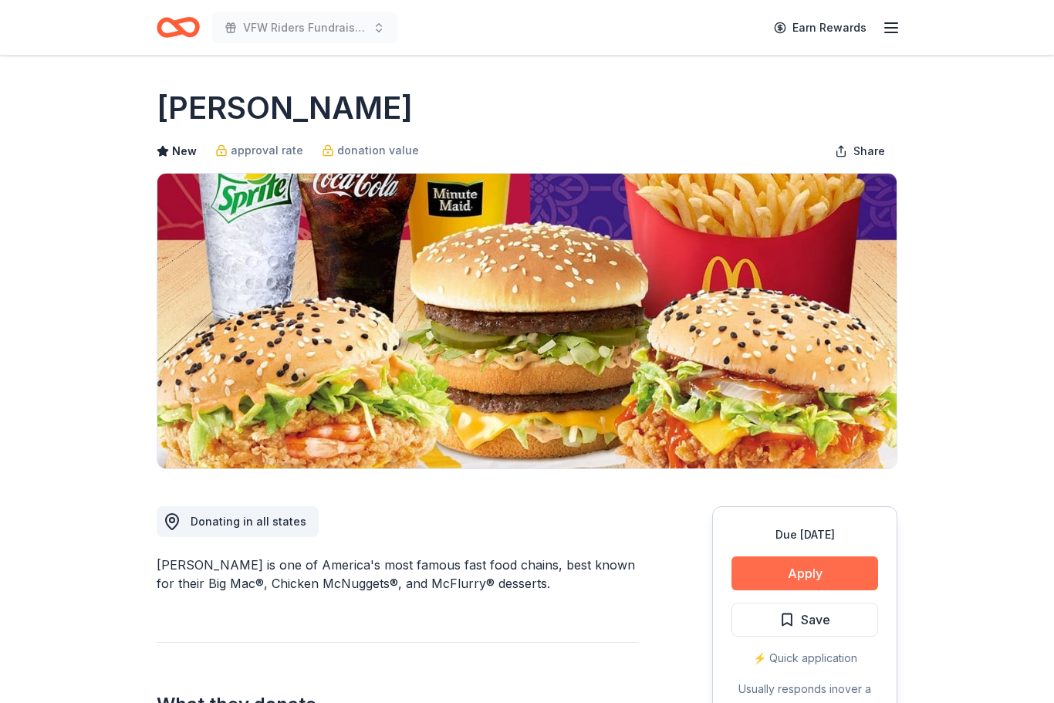
click at [830, 571] on button "Apply" at bounding box center [805, 573] width 147 height 34
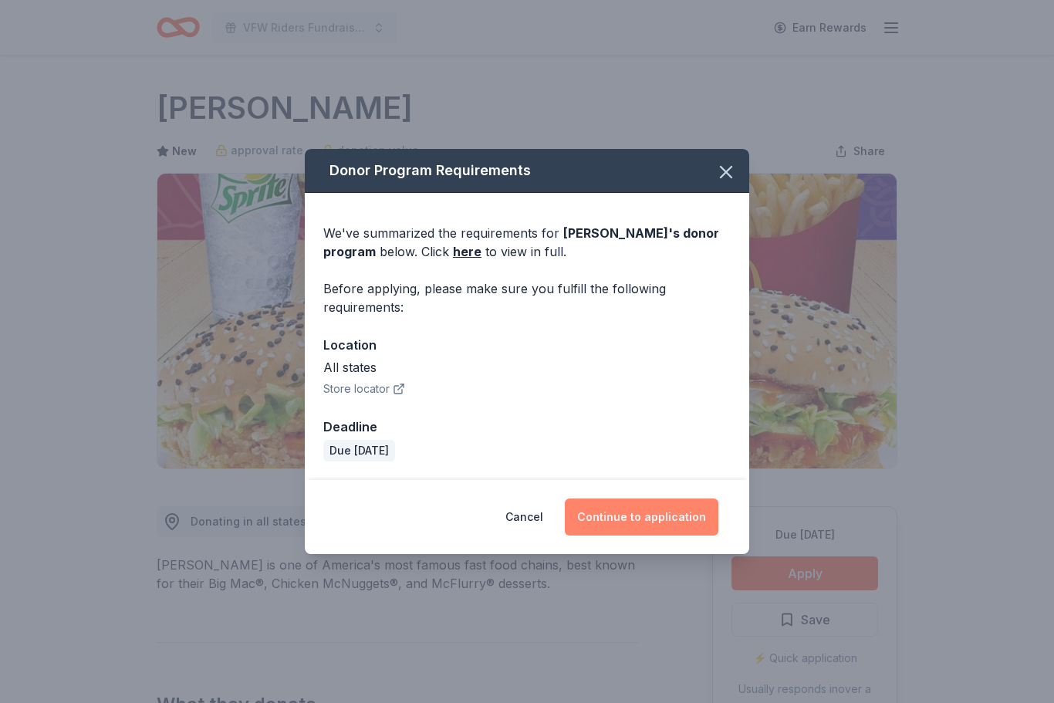
click at [672, 525] on button "Continue to application" at bounding box center [642, 517] width 154 height 37
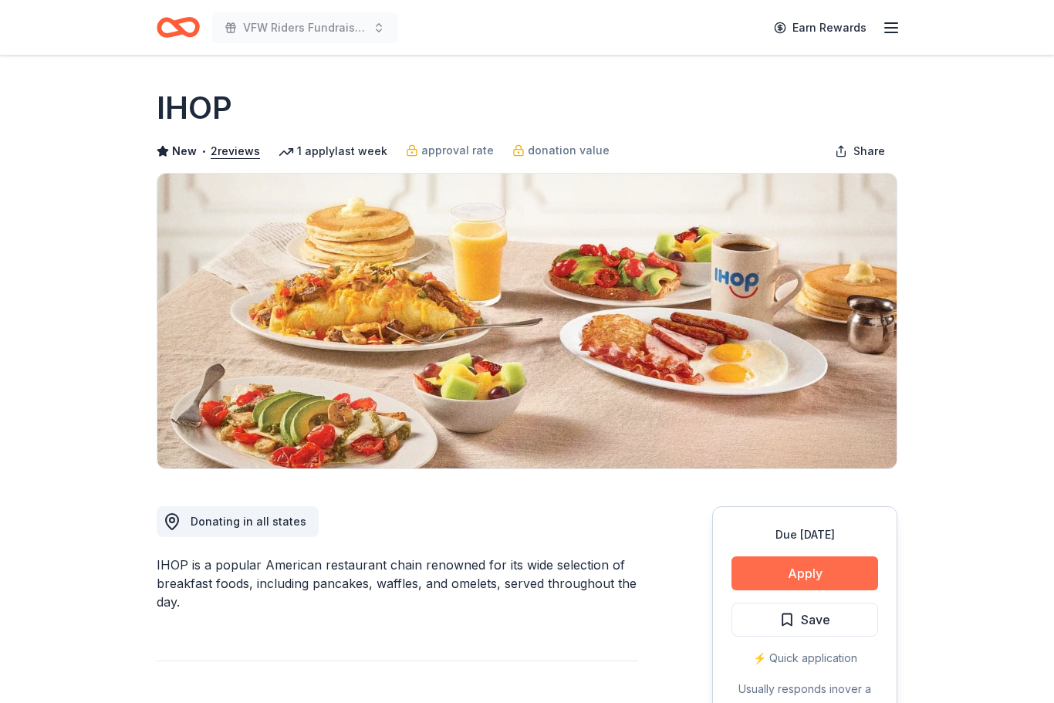
click at [820, 575] on button "Apply" at bounding box center [805, 573] width 147 height 34
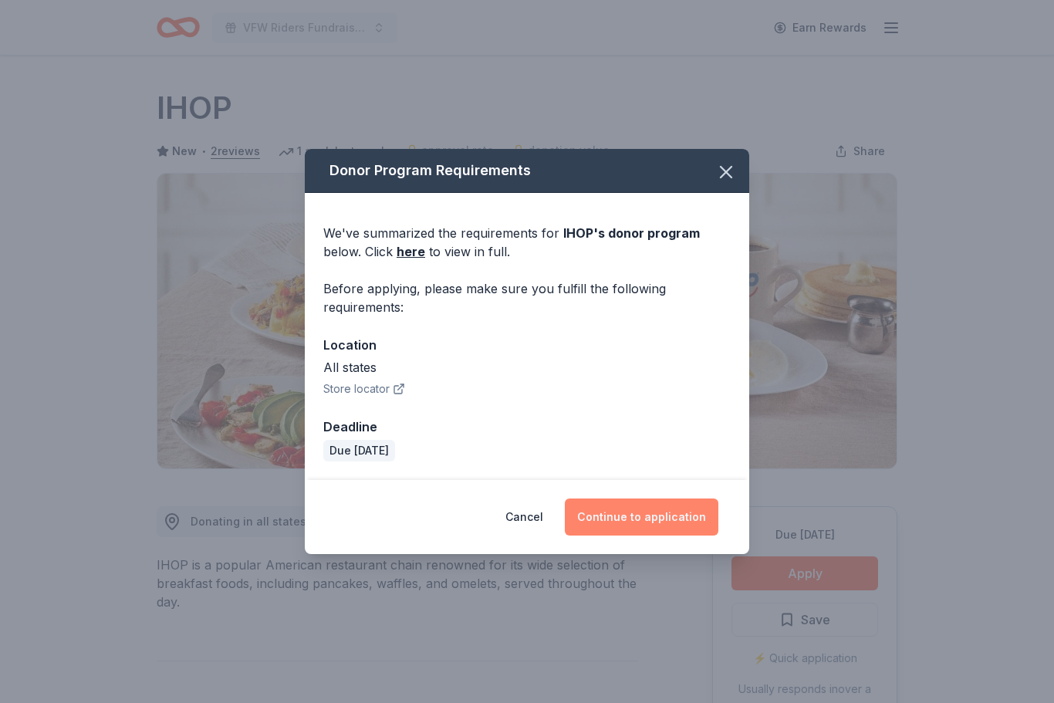
click at [676, 512] on button "Continue to application" at bounding box center [642, 517] width 154 height 37
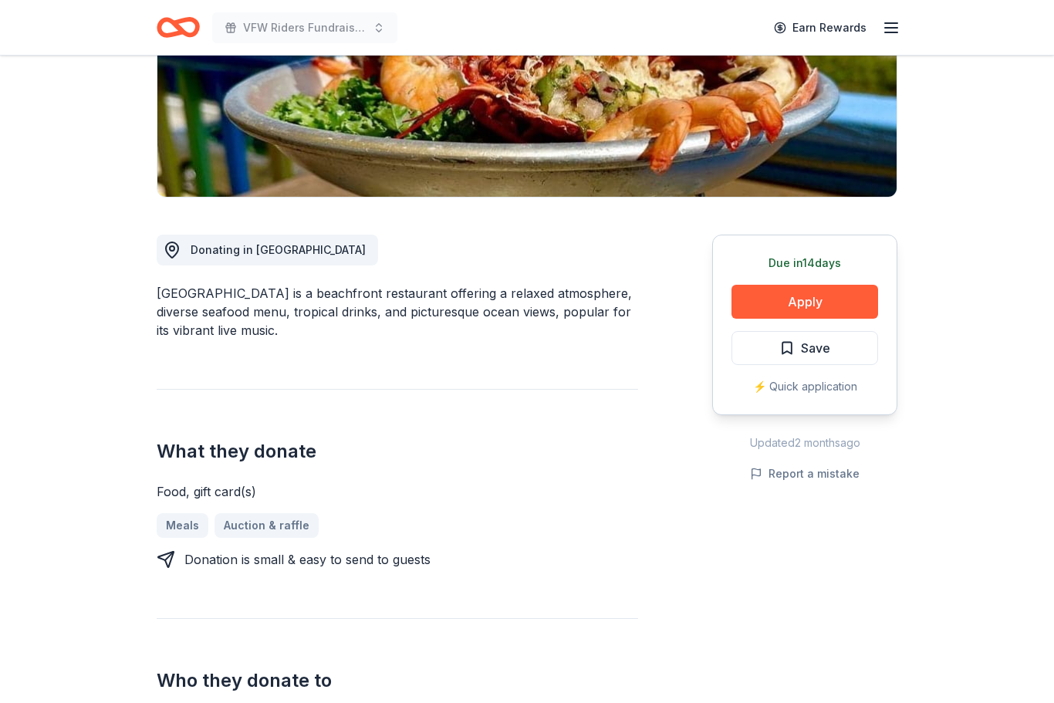
scroll to position [265, 0]
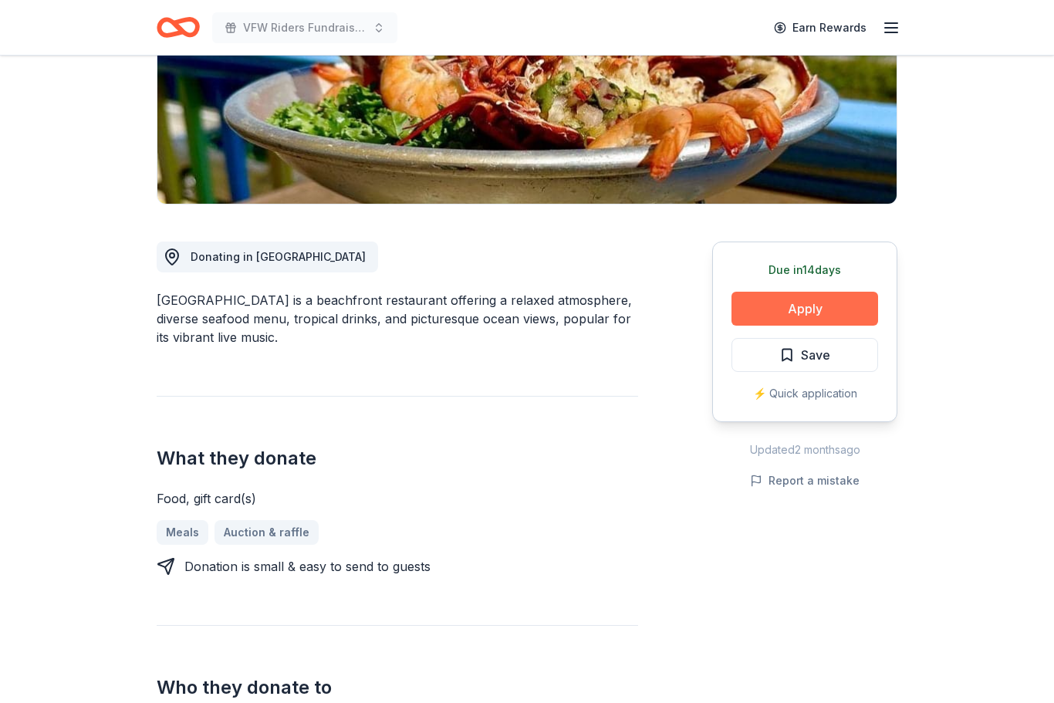
click at [813, 313] on button "Apply" at bounding box center [805, 309] width 147 height 34
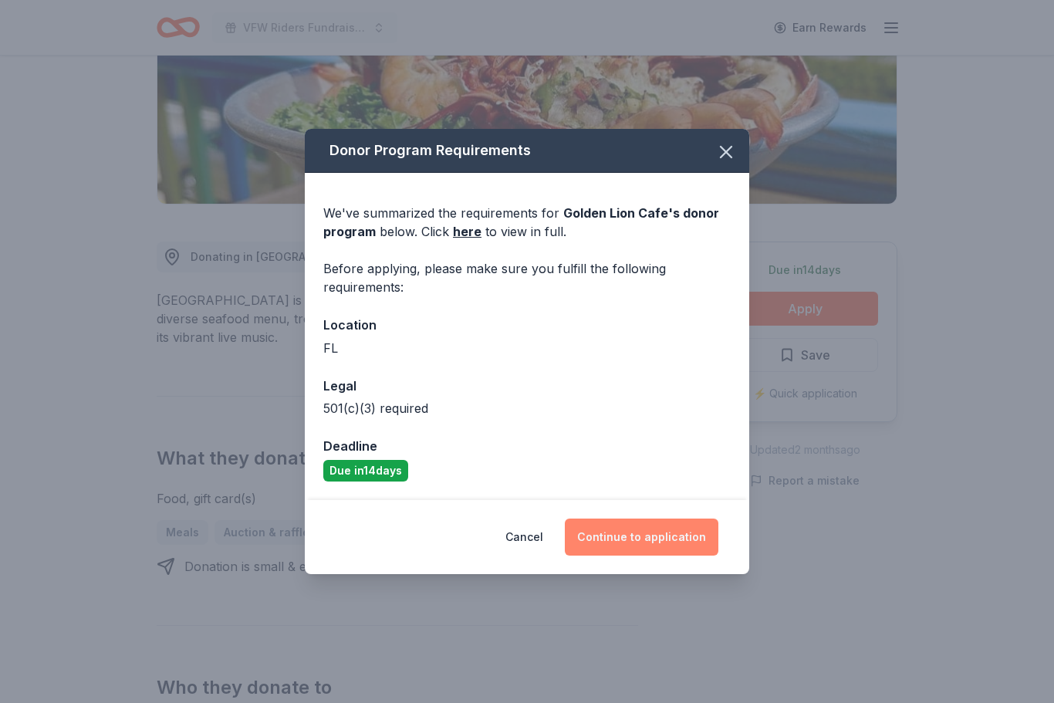
click at [667, 556] on button "Continue to application" at bounding box center [642, 537] width 154 height 37
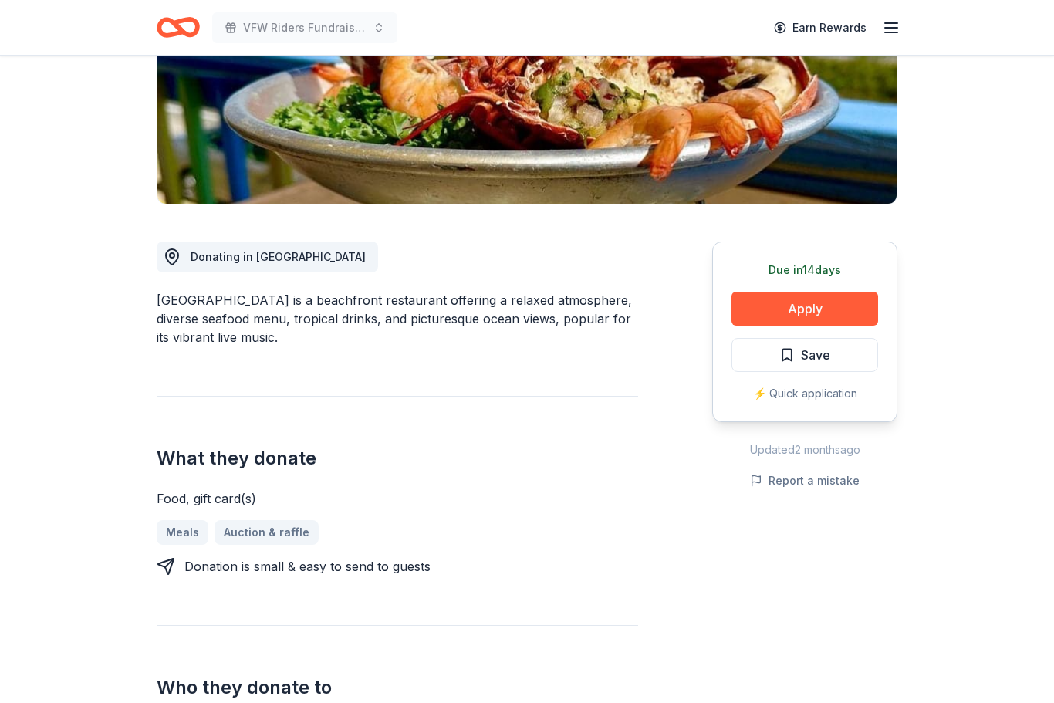
scroll to position [263, 0]
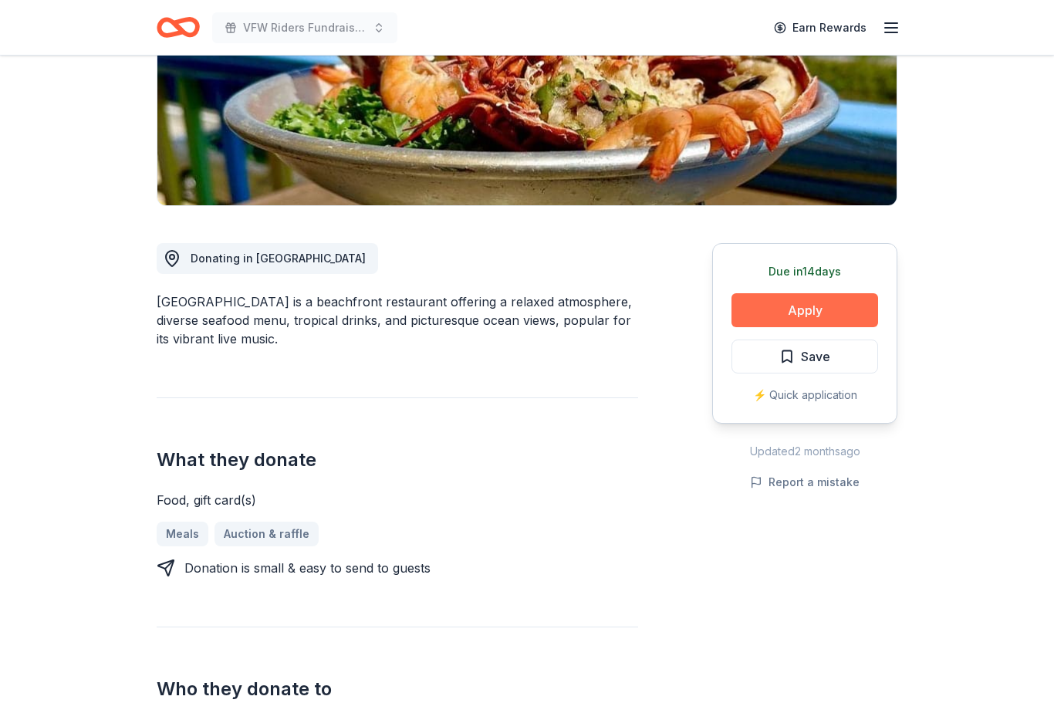
click at [819, 310] on button "Apply" at bounding box center [805, 310] width 147 height 34
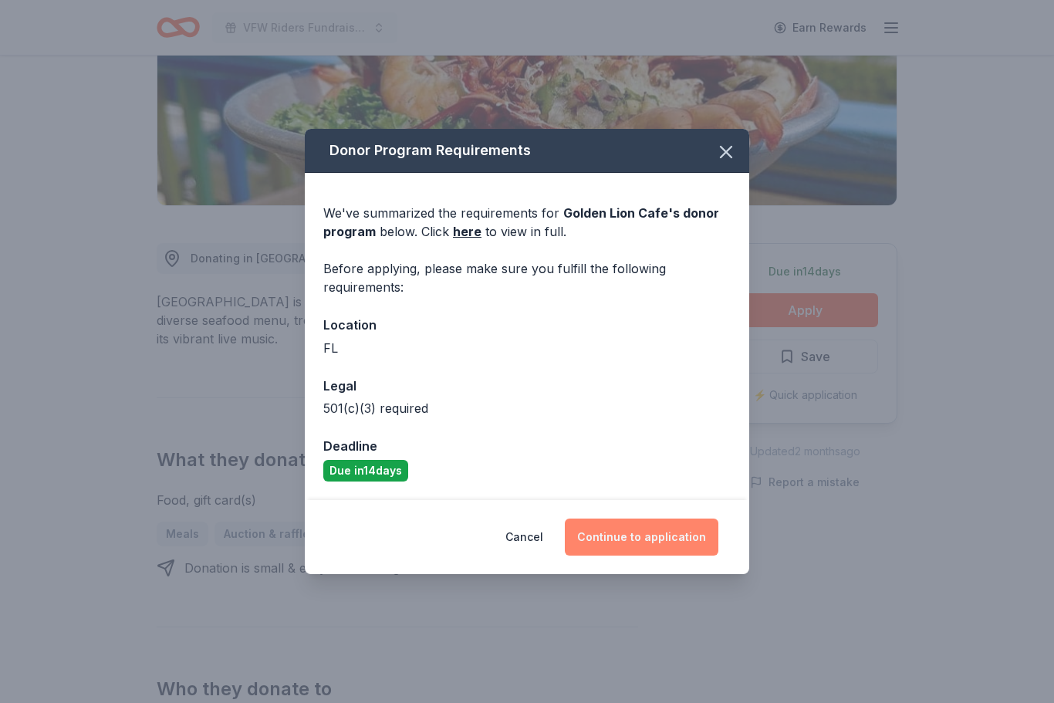
click at [651, 556] on button "Continue to application" at bounding box center [642, 537] width 154 height 37
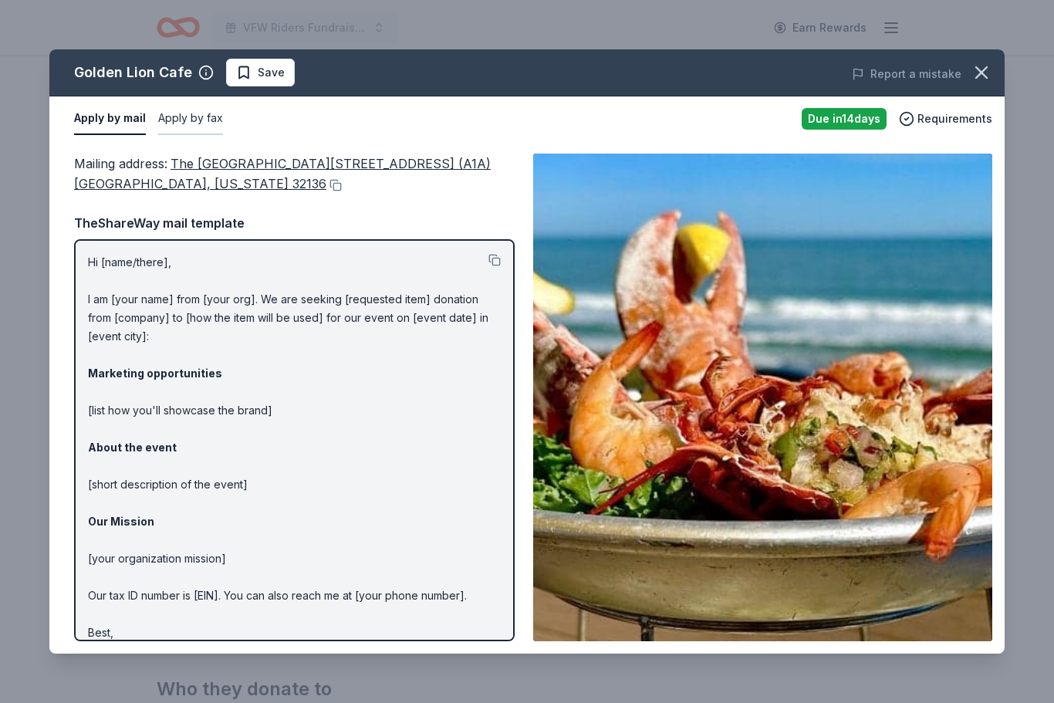
click at [182, 114] on button "Apply by fax" at bounding box center [190, 119] width 65 height 32
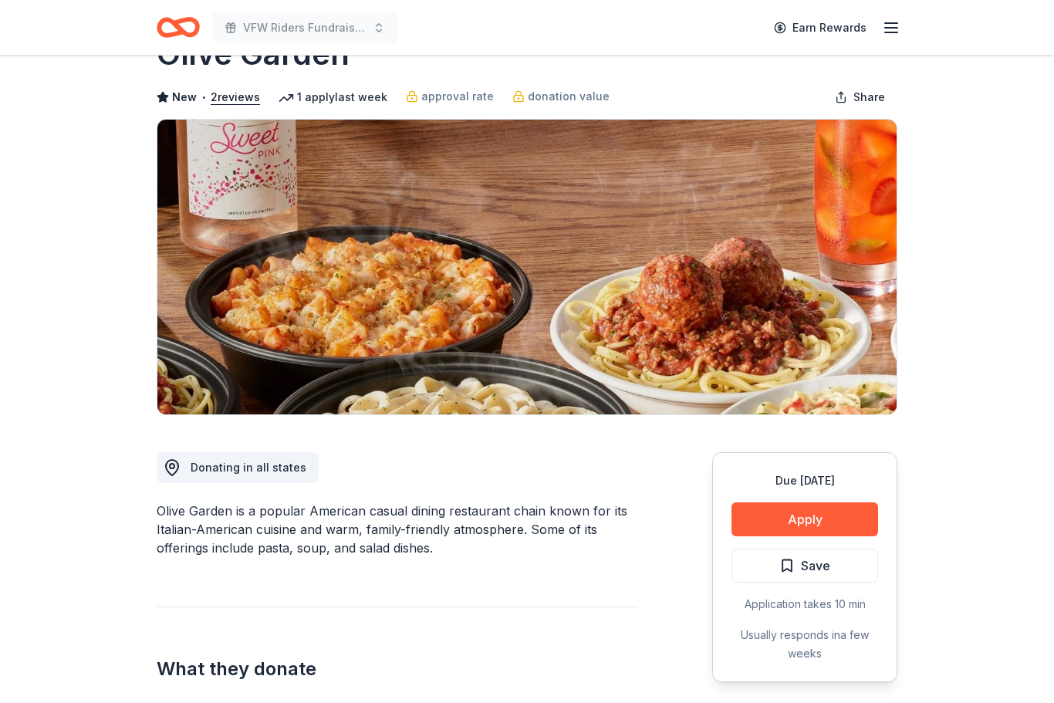
scroll to position [76, 0]
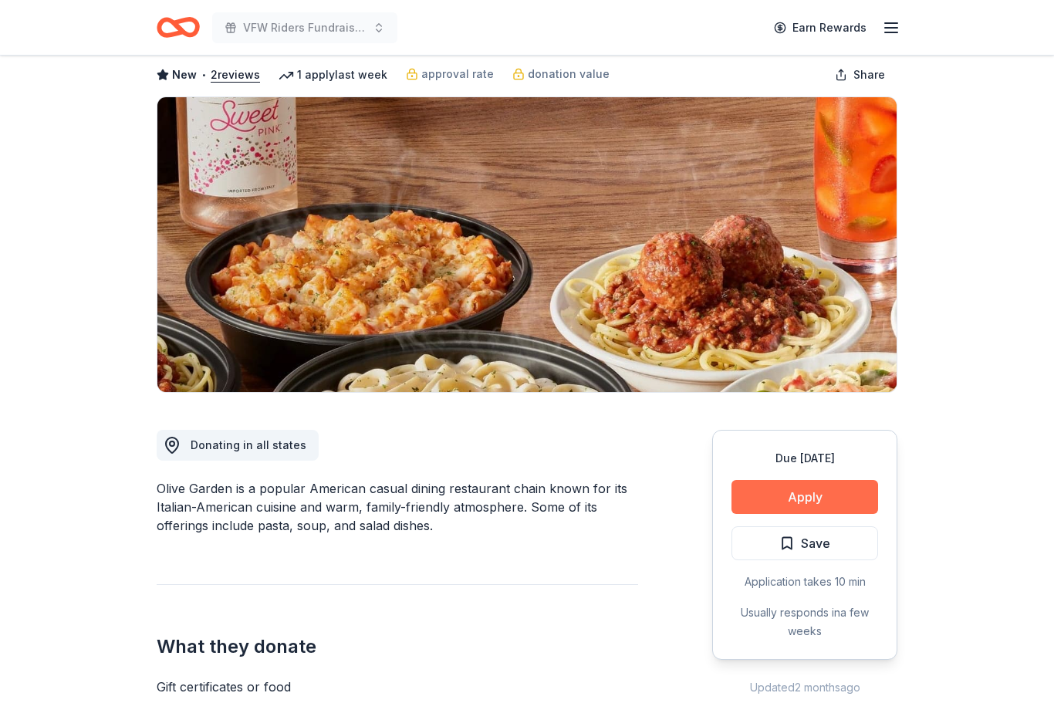
click at [807, 501] on button "Apply" at bounding box center [805, 497] width 147 height 34
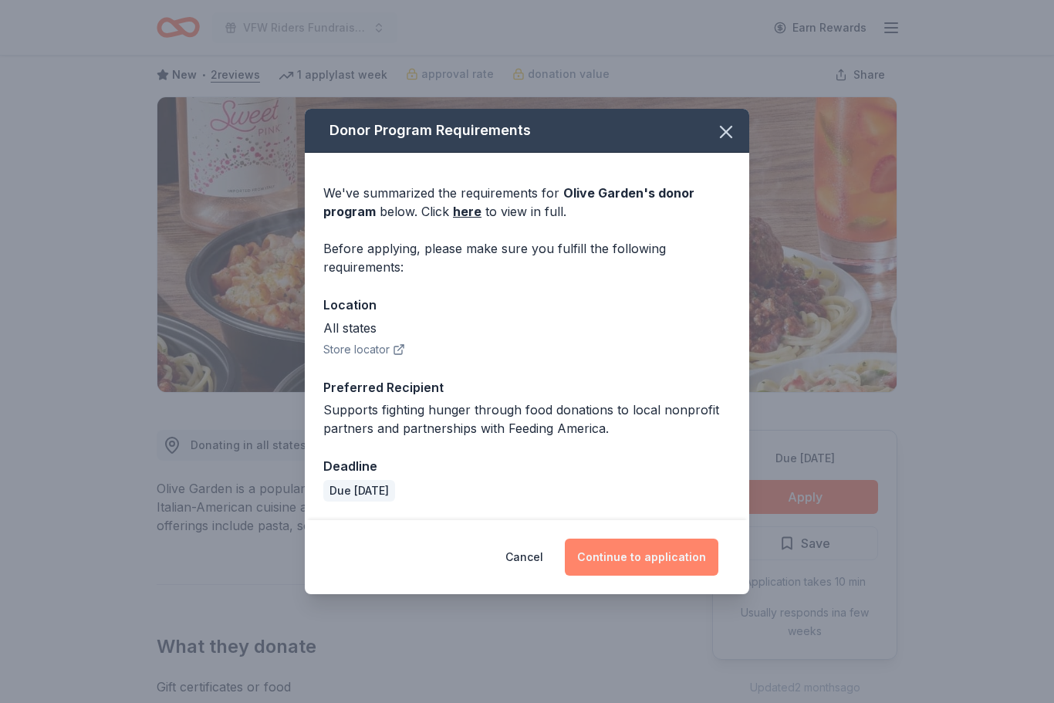
click at [657, 576] on button "Continue to application" at bounding box center [642, 557] width 154 height 37
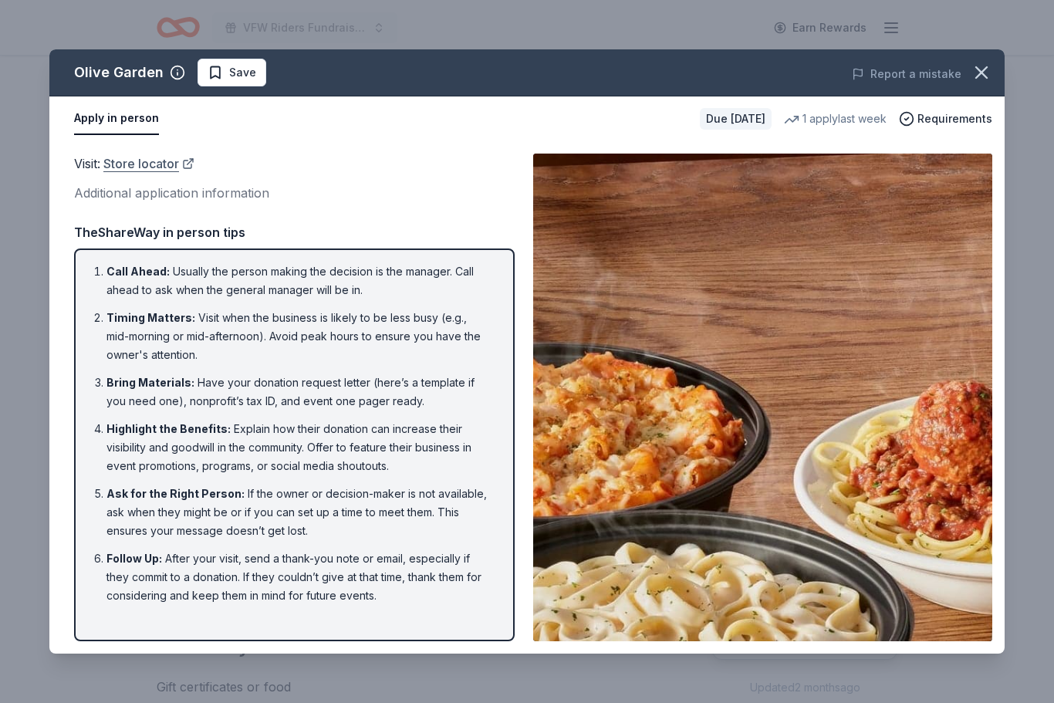
click at [140, 157] on link "Store locator" at bounding box center [148, 164] width 91 height 20
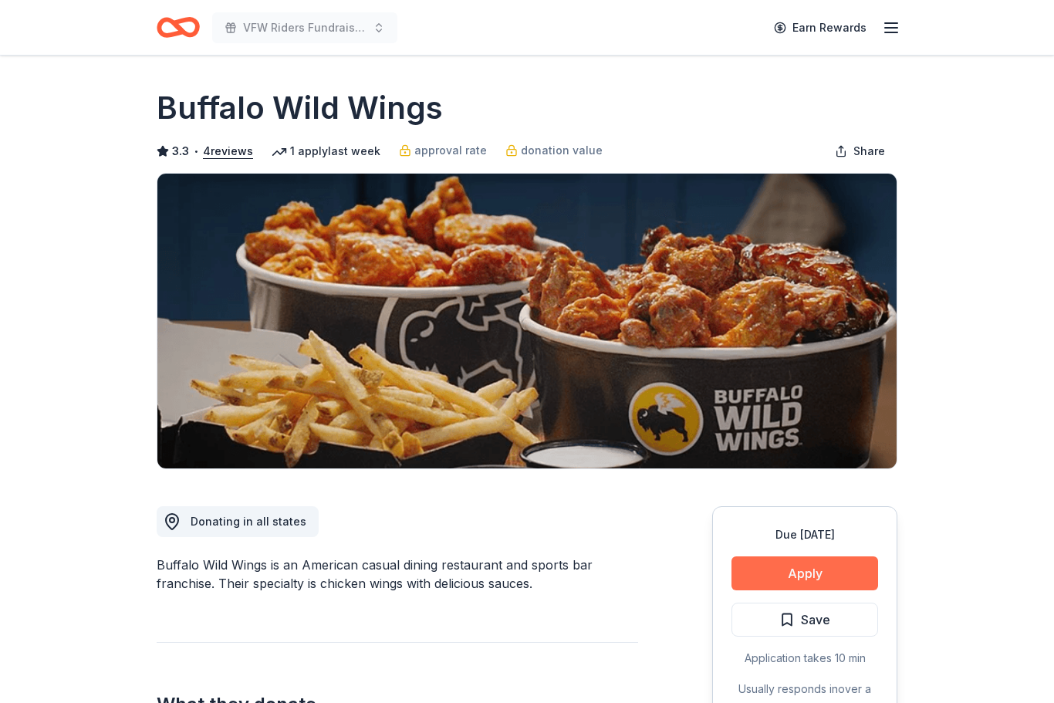
click at [818, 570] on button "Apply" at bounding box center [805, 573] width 147 height 34
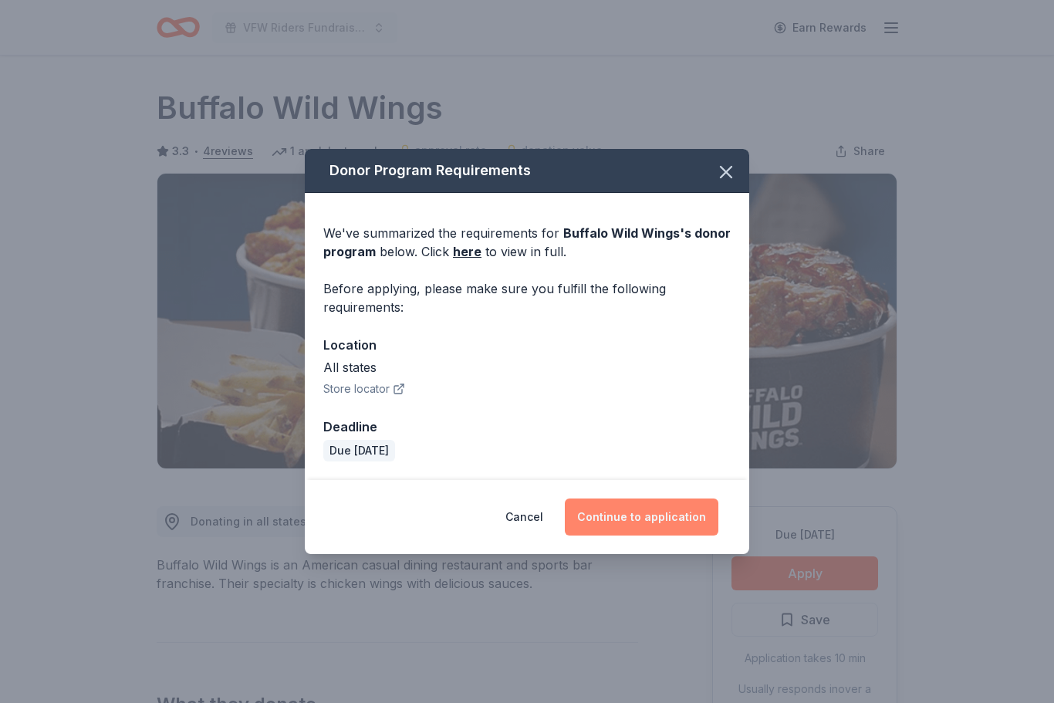
click at [641, 519] on button "Continue to application" at bounding box center [642, 517] width 154 height 37
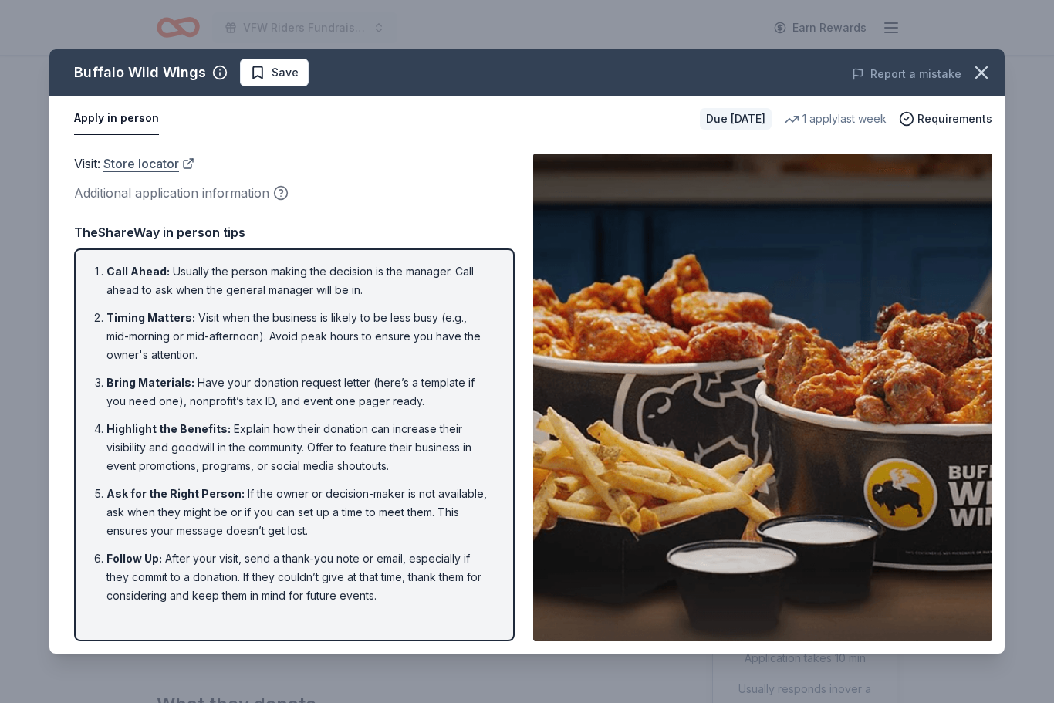
click at [123, 171] on link "Store locator" at bounding box center [148, 164] width 91 height 20
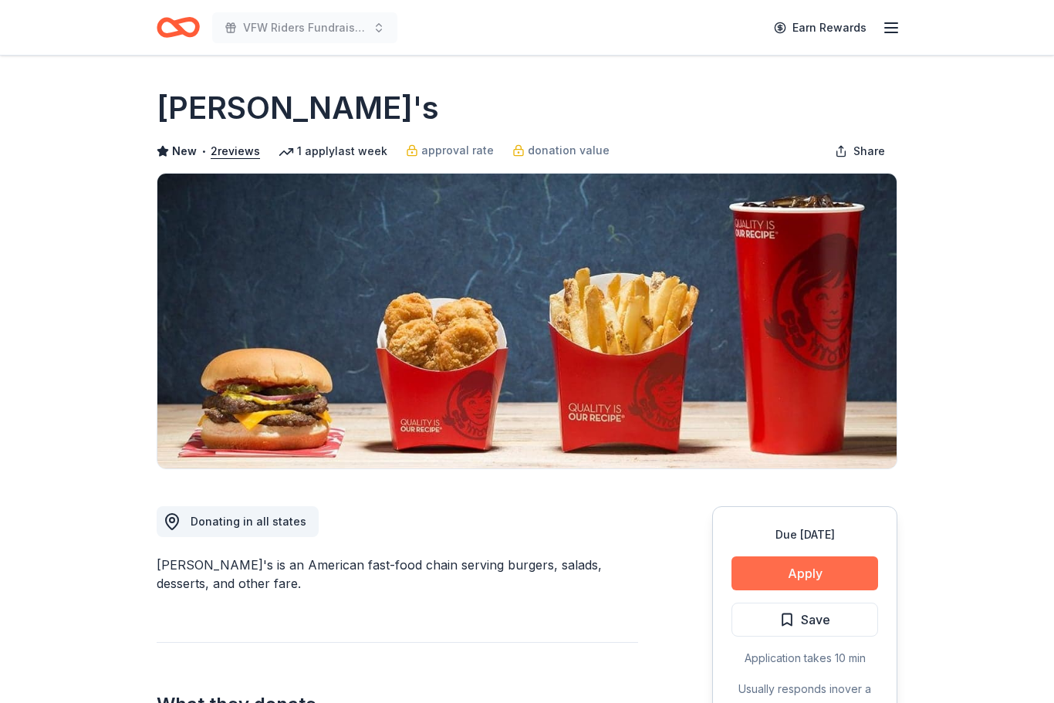
click at [824, 569] on button "Apply" at bounding box center [805, 573] width 147 height 34
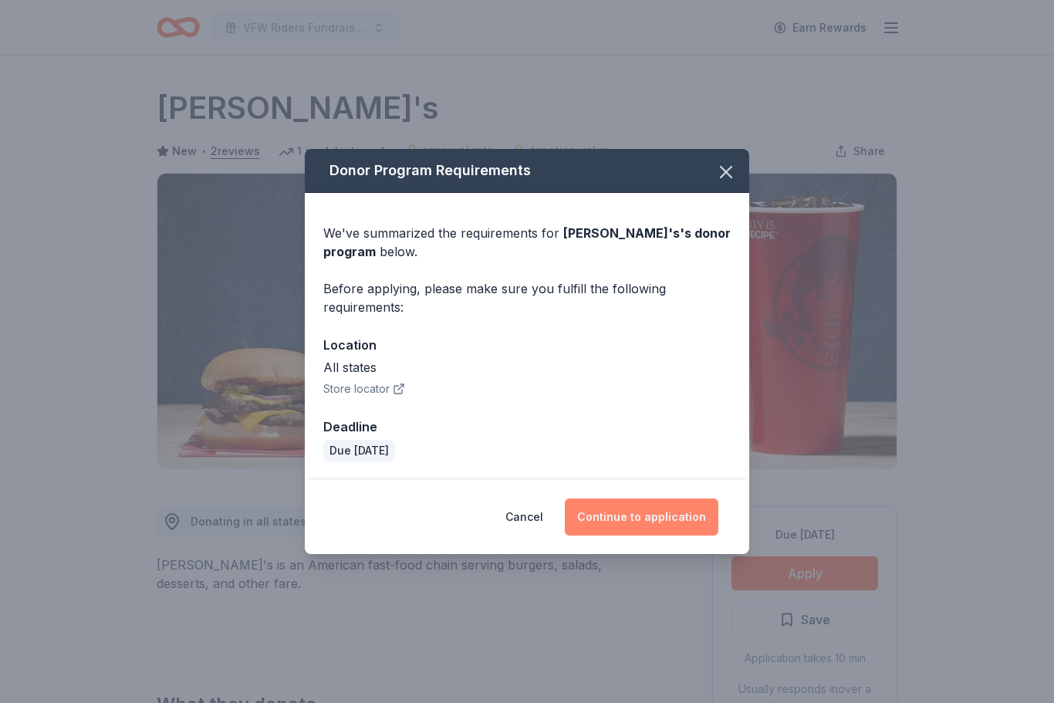
click at [651, 519] on button "Continue to application" at bounding box center [642, 517] width 154 height 37
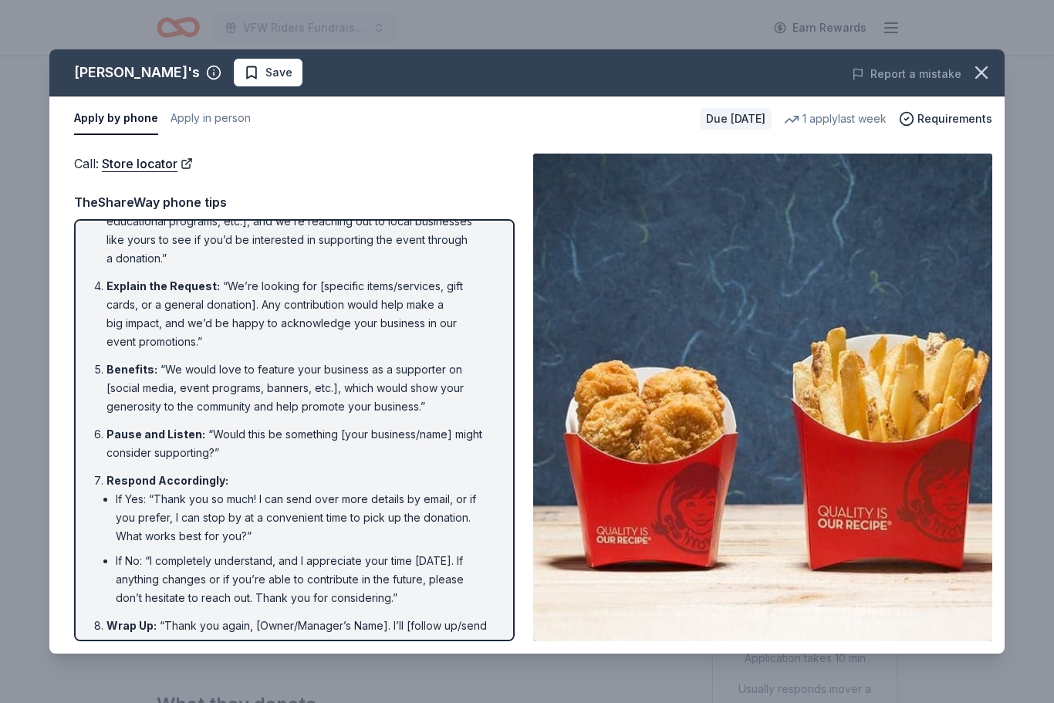
scroll to position [-29, 0]
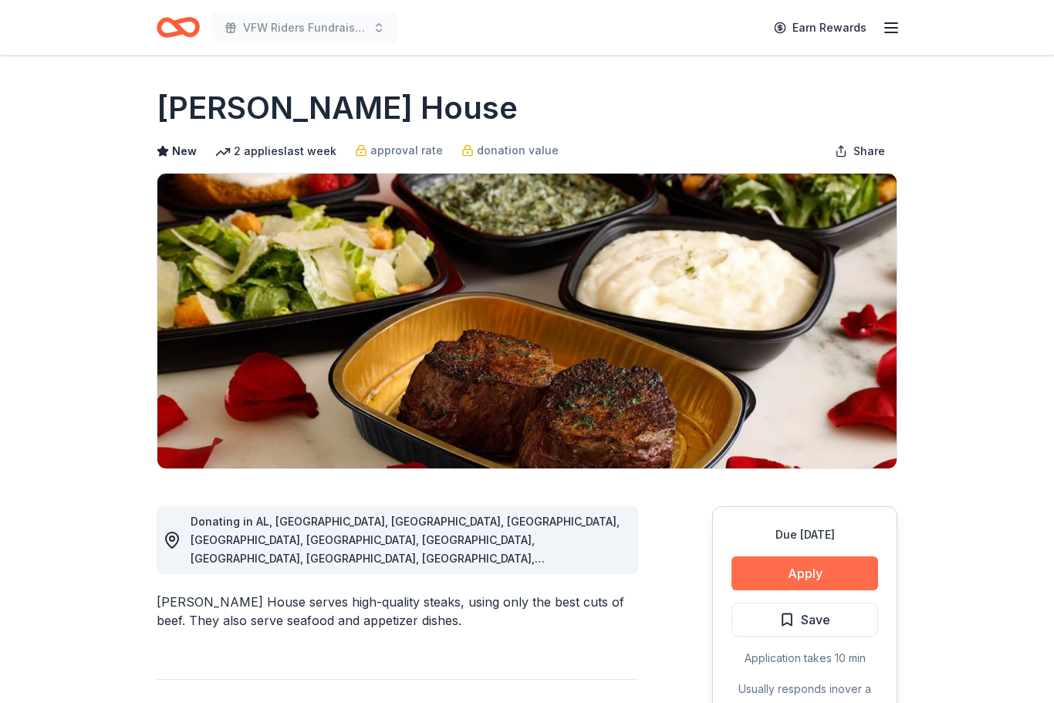
click at [815, 570] on button "Apply" at bounding box center [805, 573] width 147 height 34
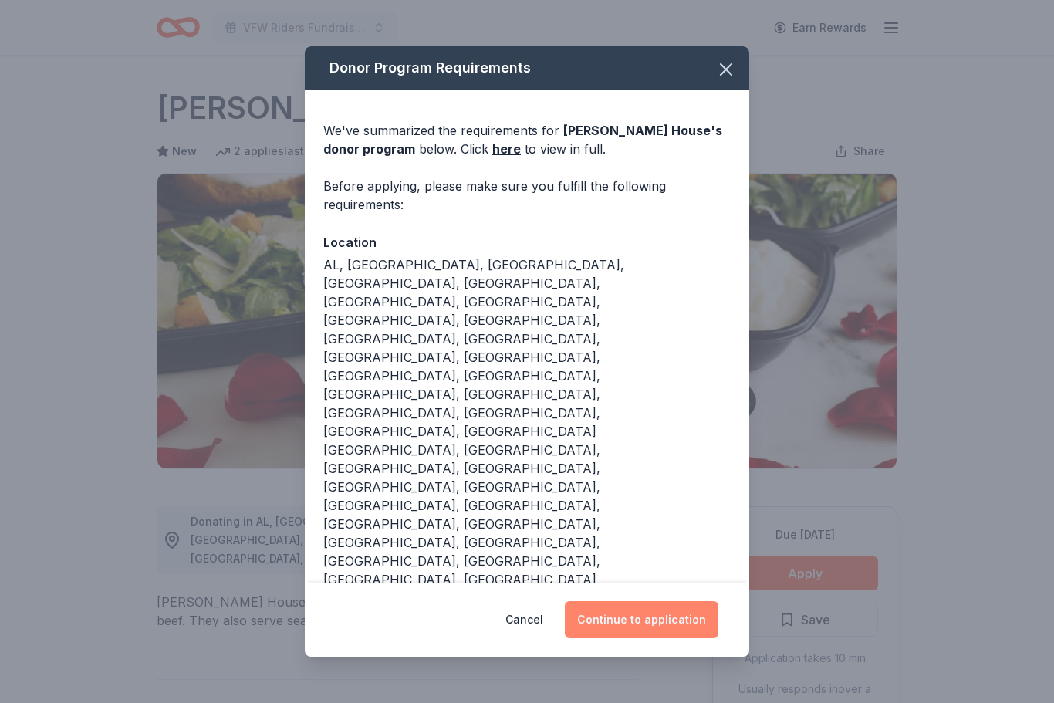
click at [641, 601] on button "Continue to application" at bounding box center [642, 619] width 154 height 37
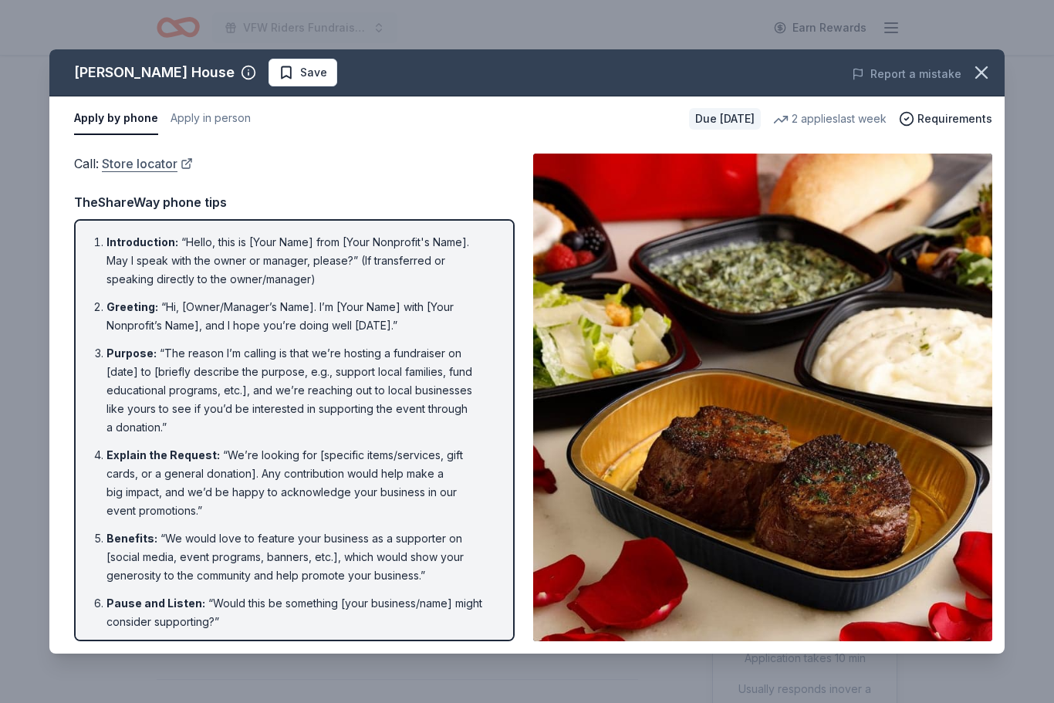
click at [132, 164] on link "Store locator" at bounding box center [147, 164] width 91 height 20
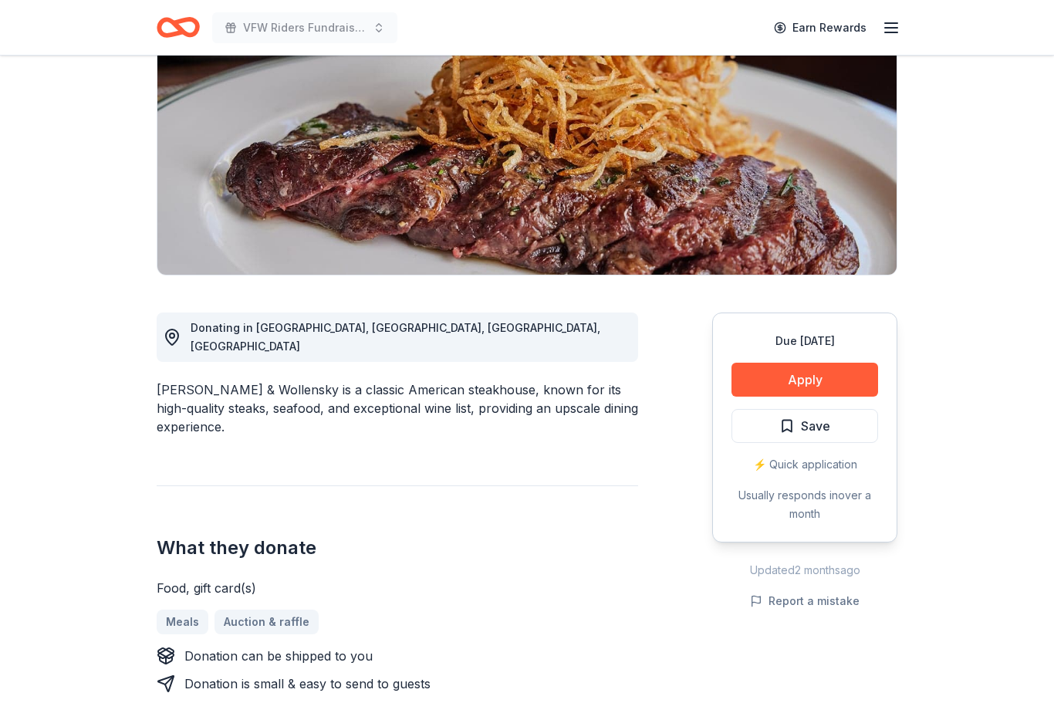
scroll to position [196, 0]
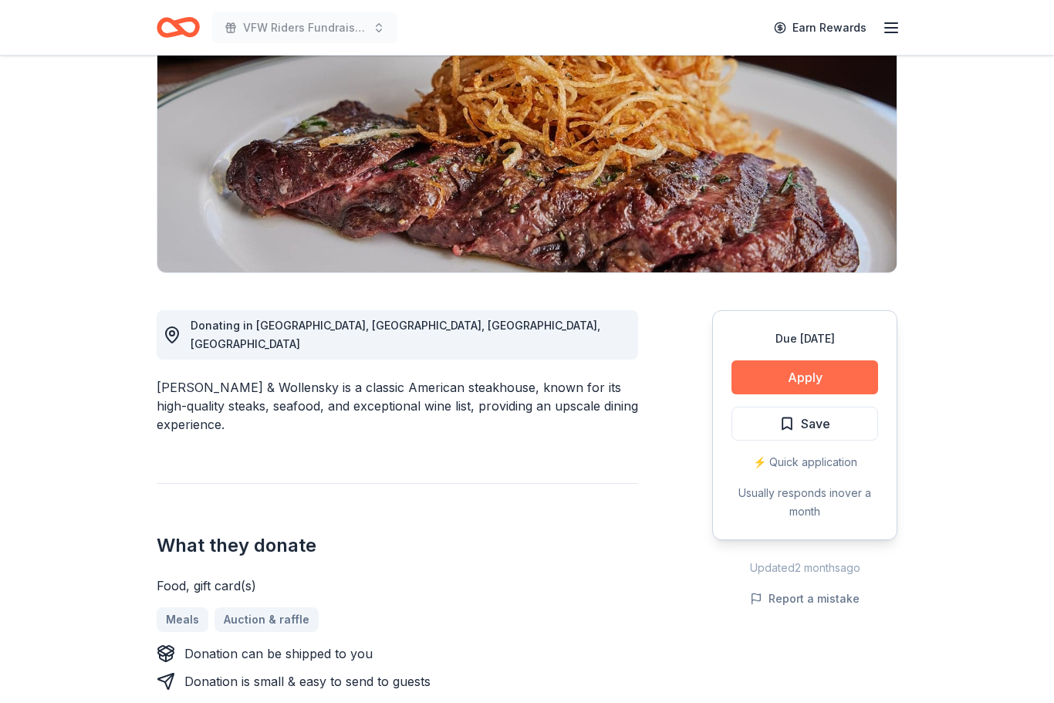
click at [794, 384] on button "Apply" at bounding box center [805, 377] width 147 height 34
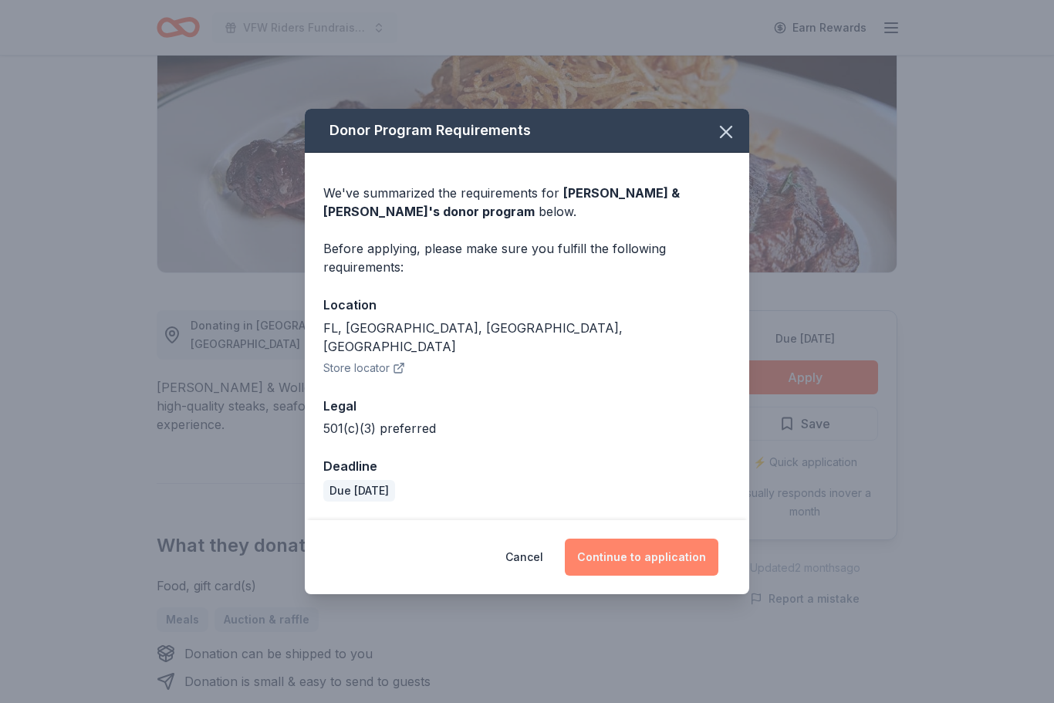
click at [646, 575] on button "Continue to application" at bounding box center [642, 557] width 154 height 37
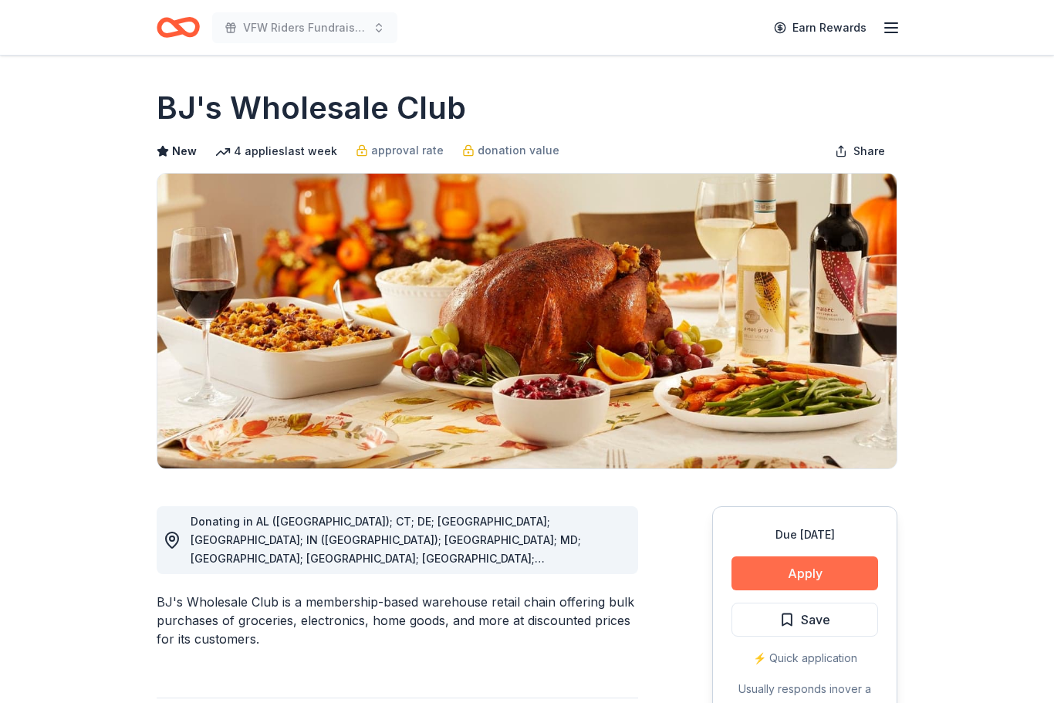
click at [809, 580] on button "Apply" at bounding box center [805, 573] width 147 height 34
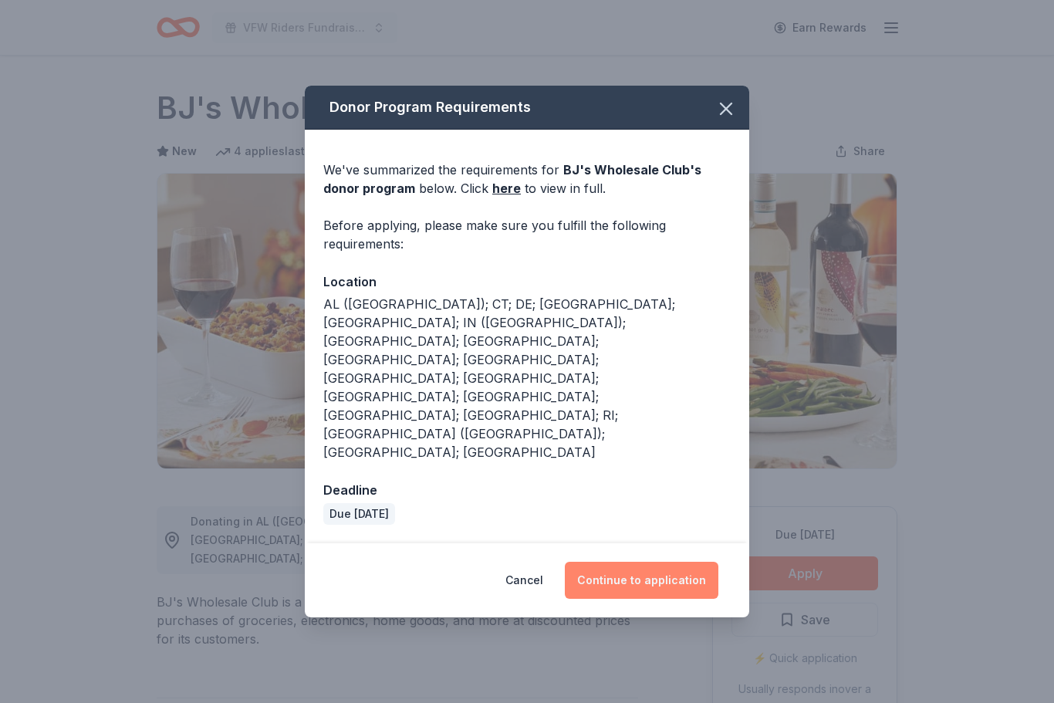
click at [635, 562] on button "Continue to application" at bounding box center [642, 580] width 154 height 37
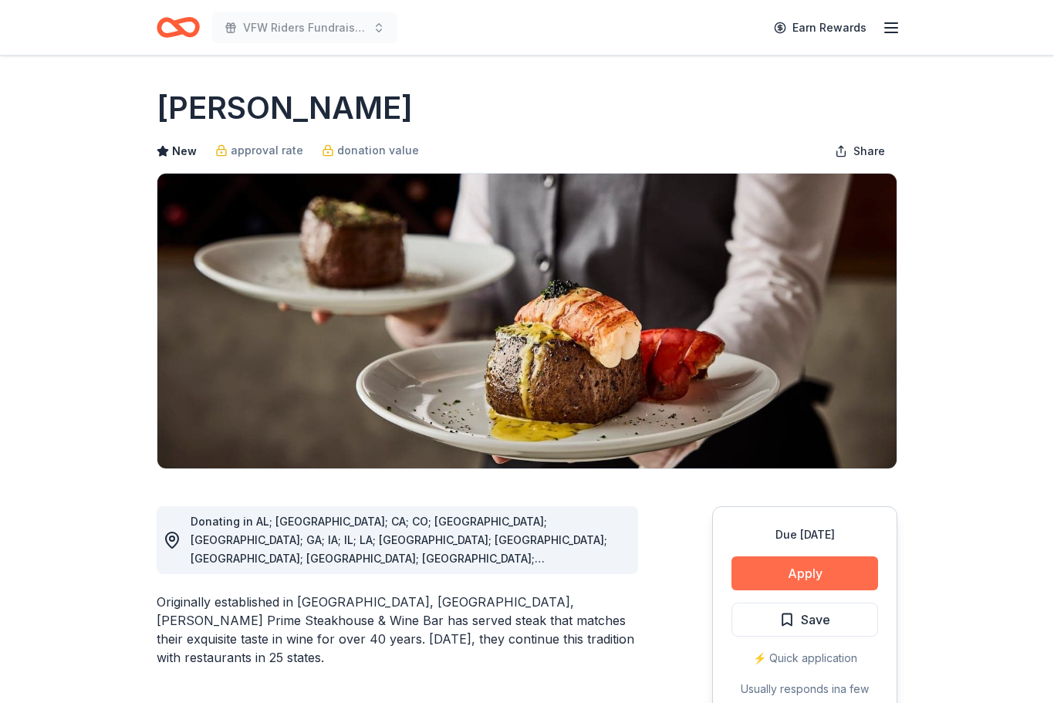
click at [807, 575] on button "Apply" at bounding box center [805, 573] width 147 height 34
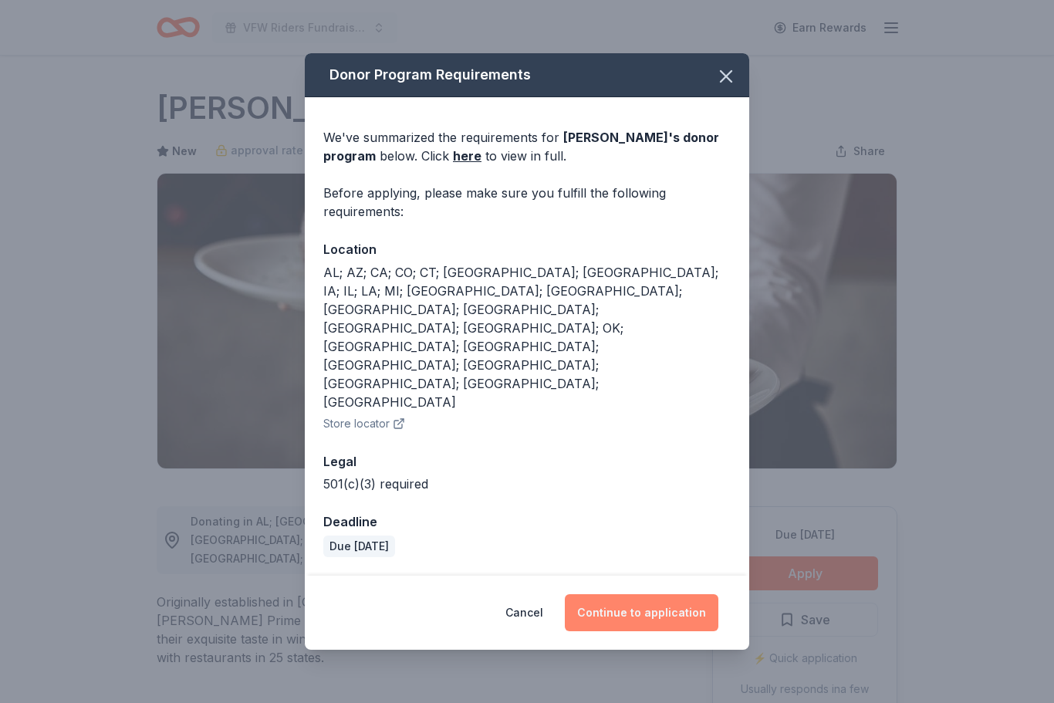
click at [657, 594] on button "Continue to application" at bounding box center [642, 612] width 154 height 37
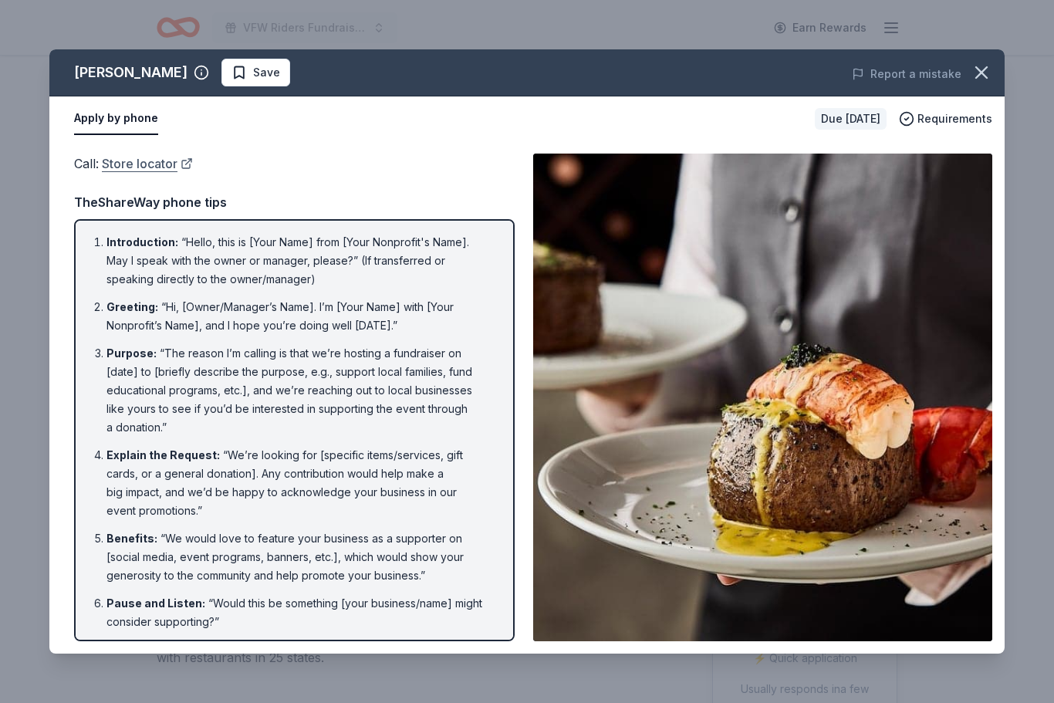
click at [123, 172] on link "Store locator" at bounding box center [147, 164] width 91 height 20
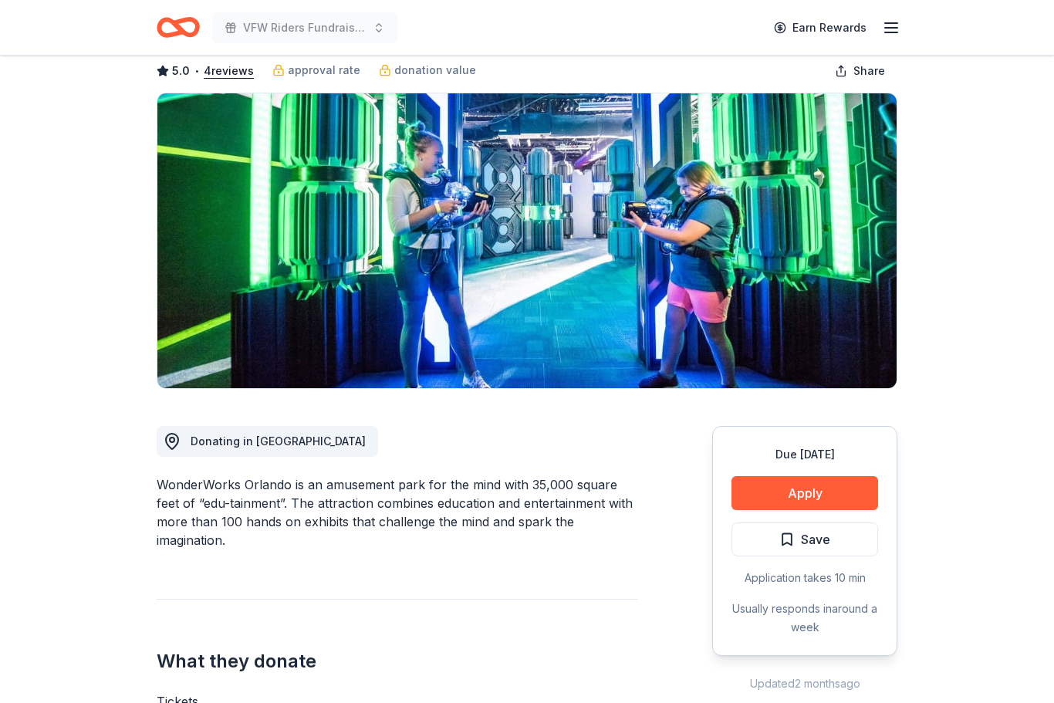
scroll to position [85, 0]
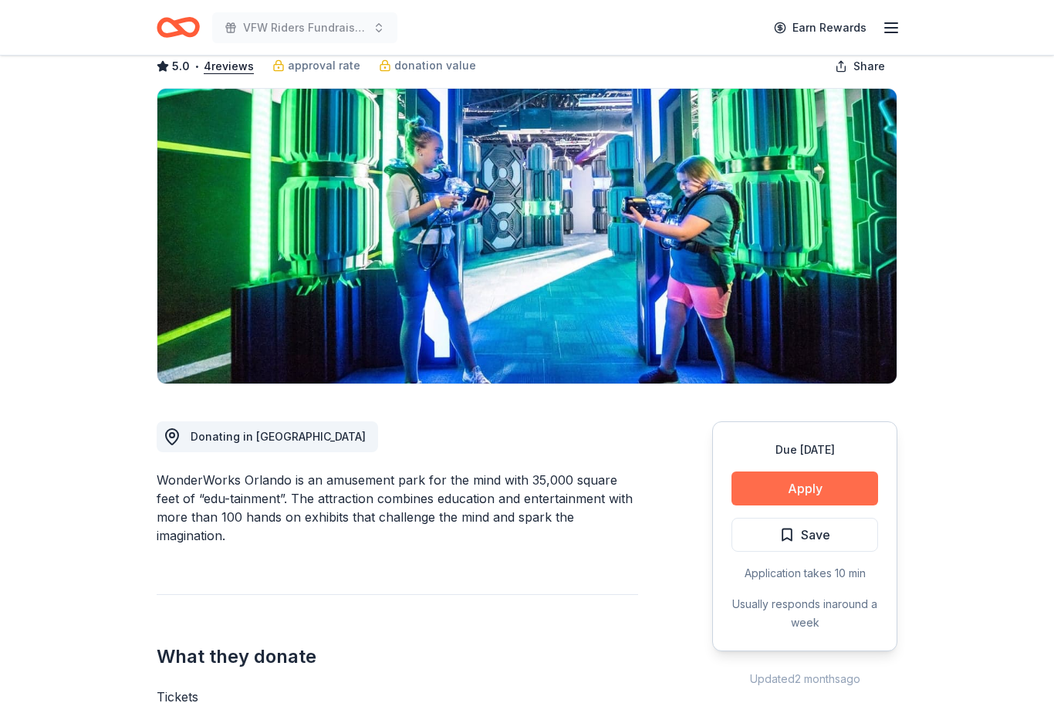
click at [822, 487] on button "Apply" at bounding box center [805, 489] width 147 height 34
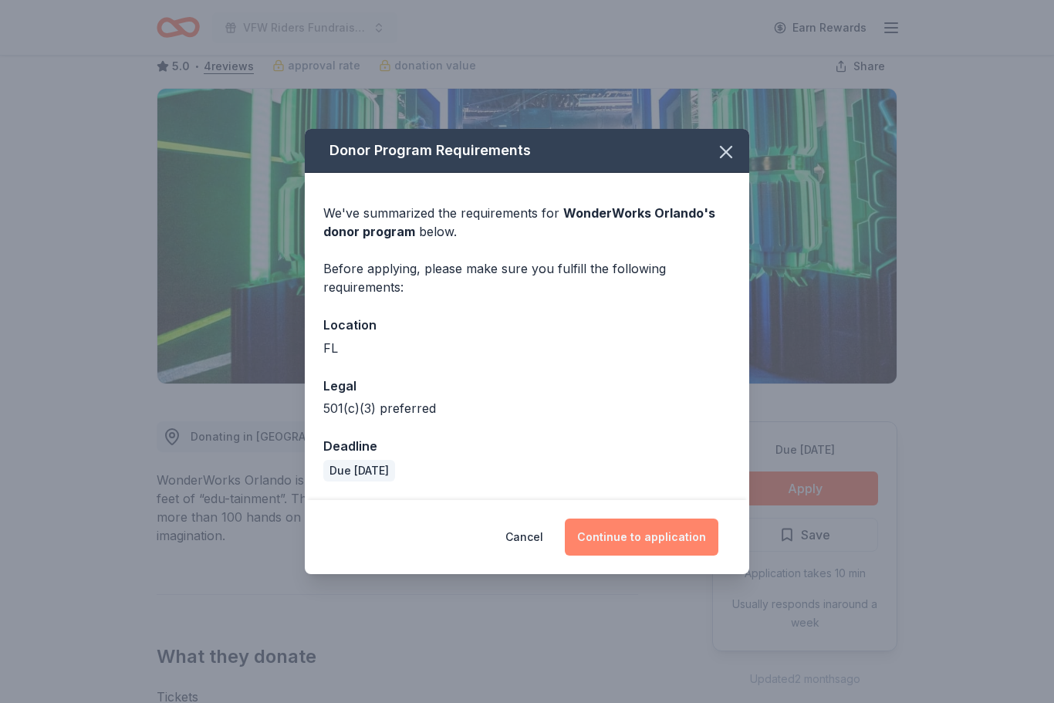
click at [657, 556] on button "Continue to application" at bounding box center [642, 537] width 154 height 37
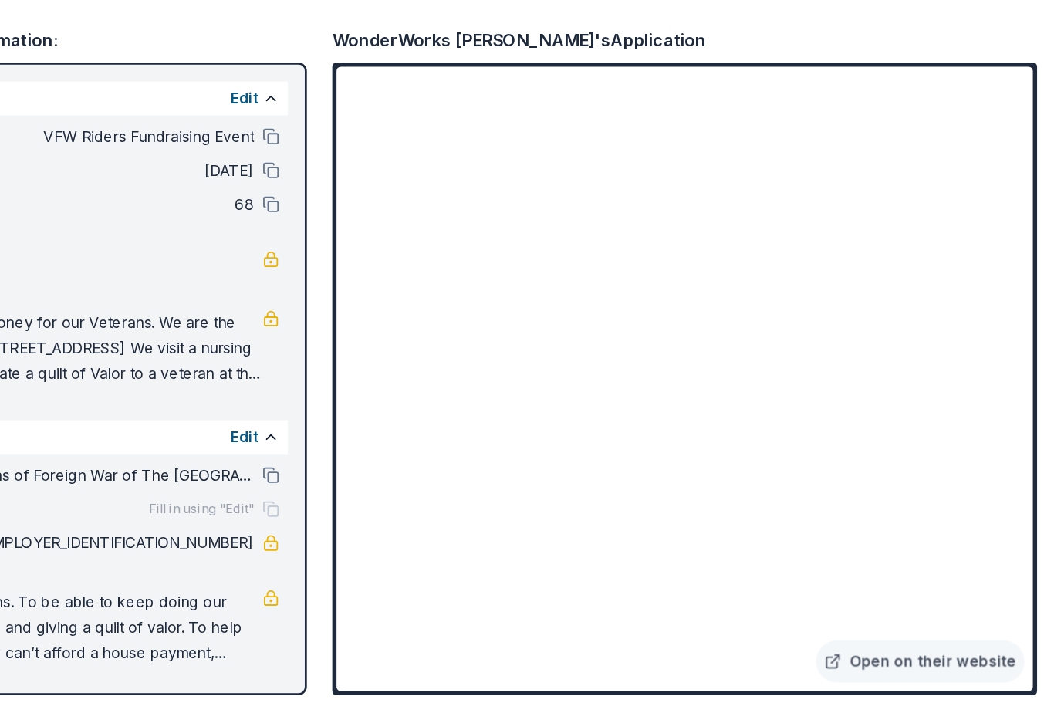
scroll to position [219, 0]
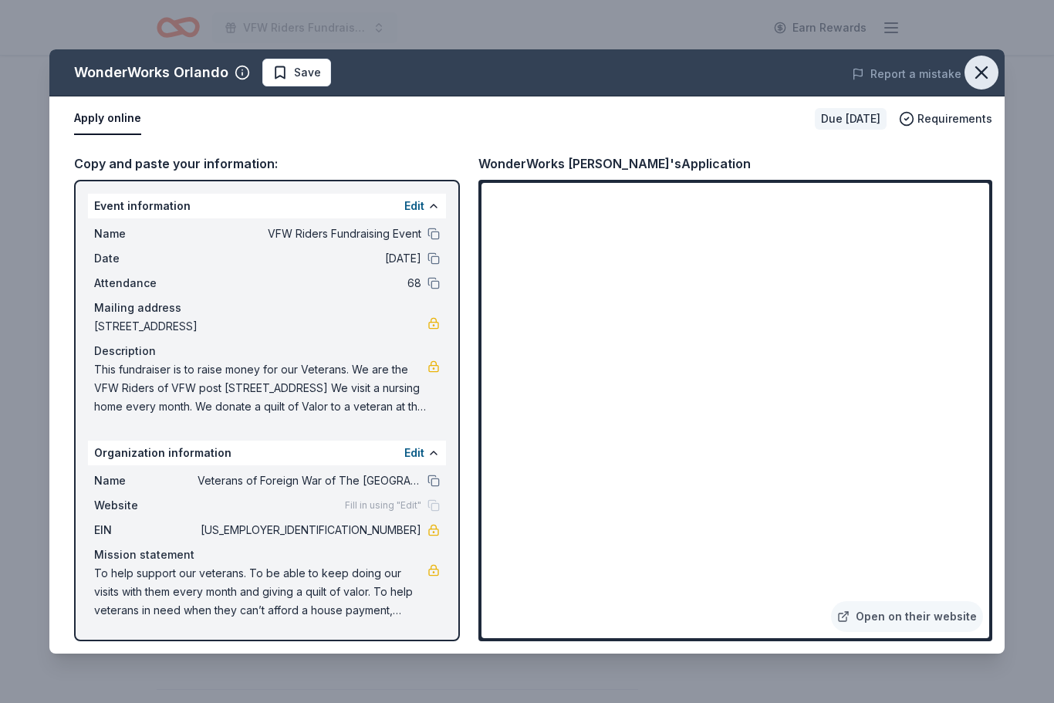
click at [982, 75] on icon "button" at bounding box center [982, 73] width 22 height 22
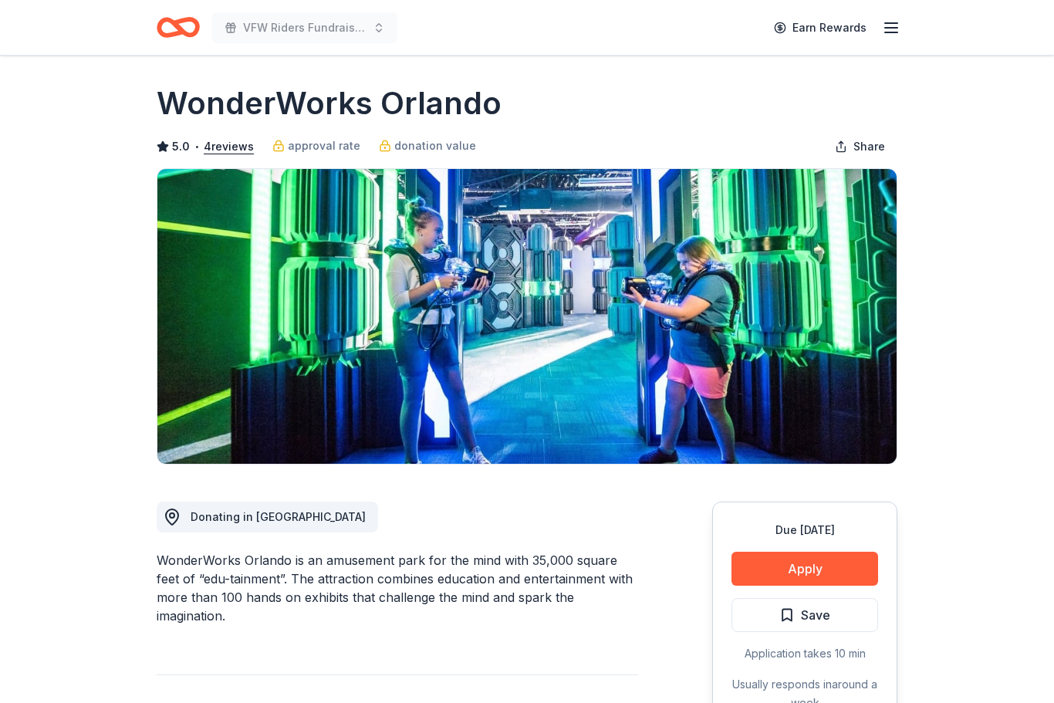
scroll to position [0, 0]
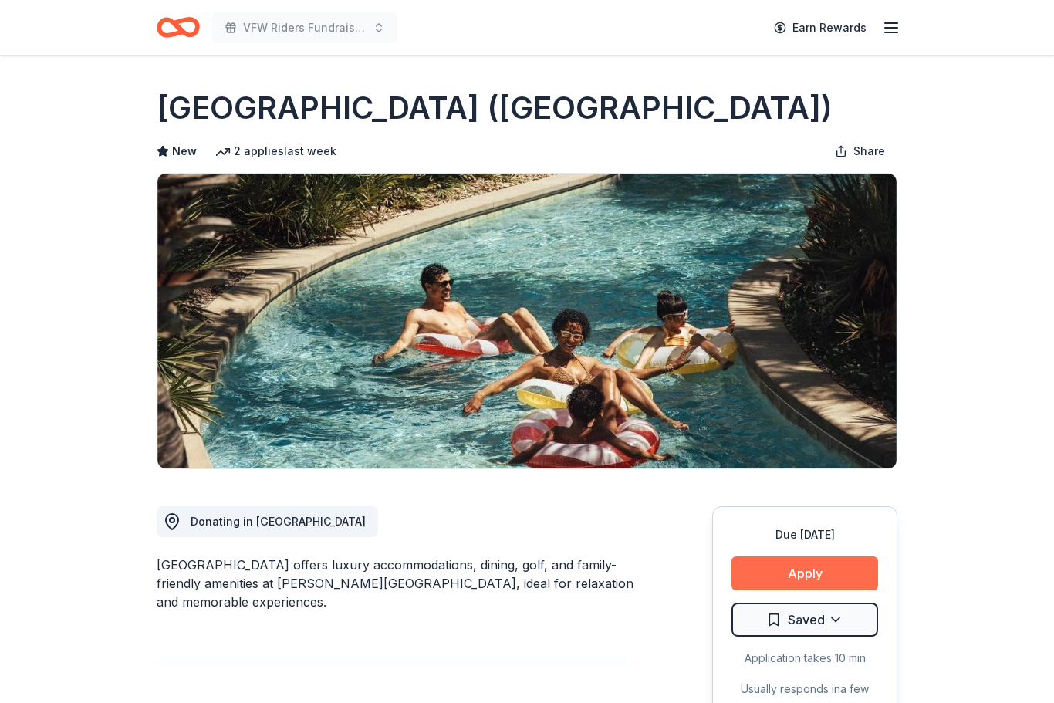
click at [826, 571] on button "Apply" at bounding box center [805, 573] width 147 height 34
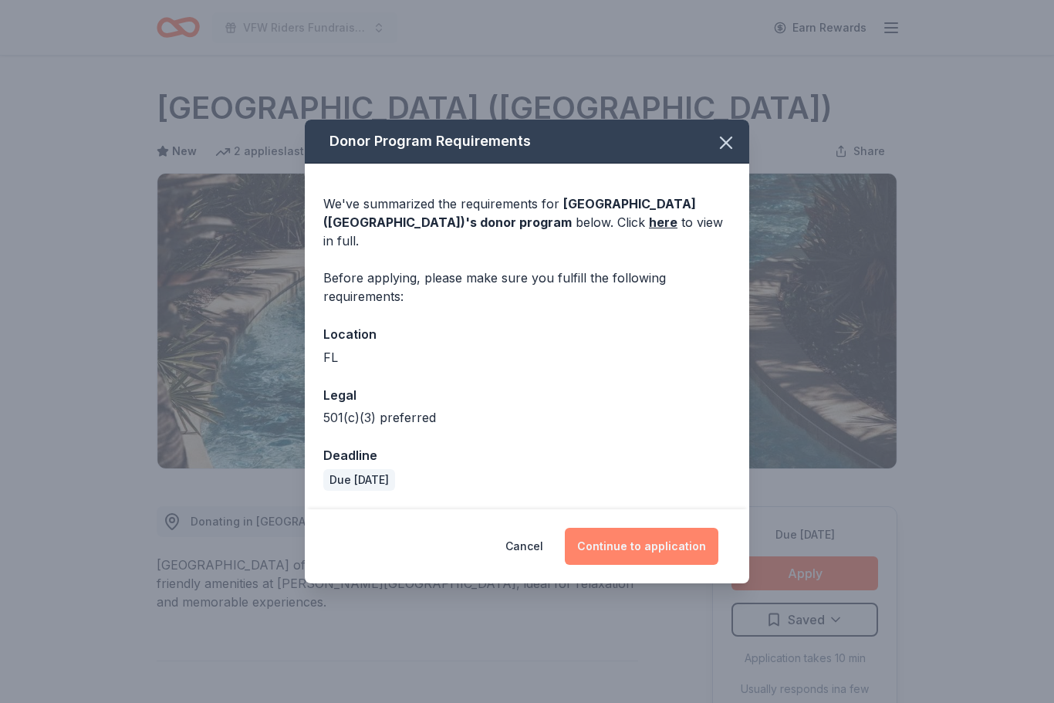
click at [648, 536] on button "Continue to application" at bounding box center [642, 546] width 154 height 37
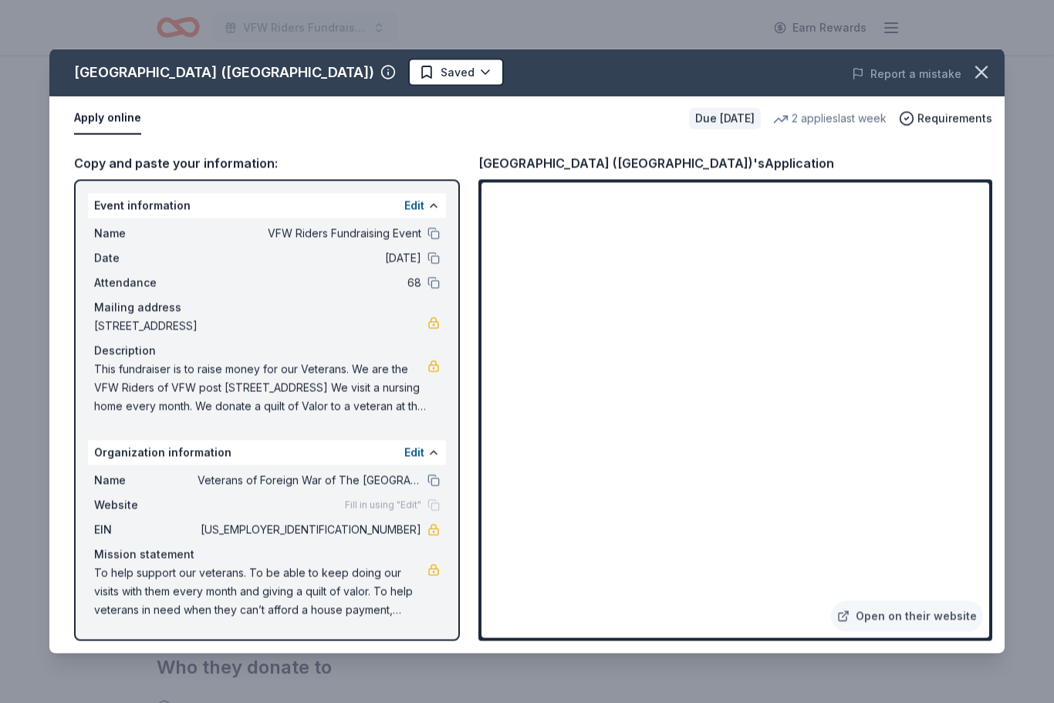
scroll to position [286, 0]
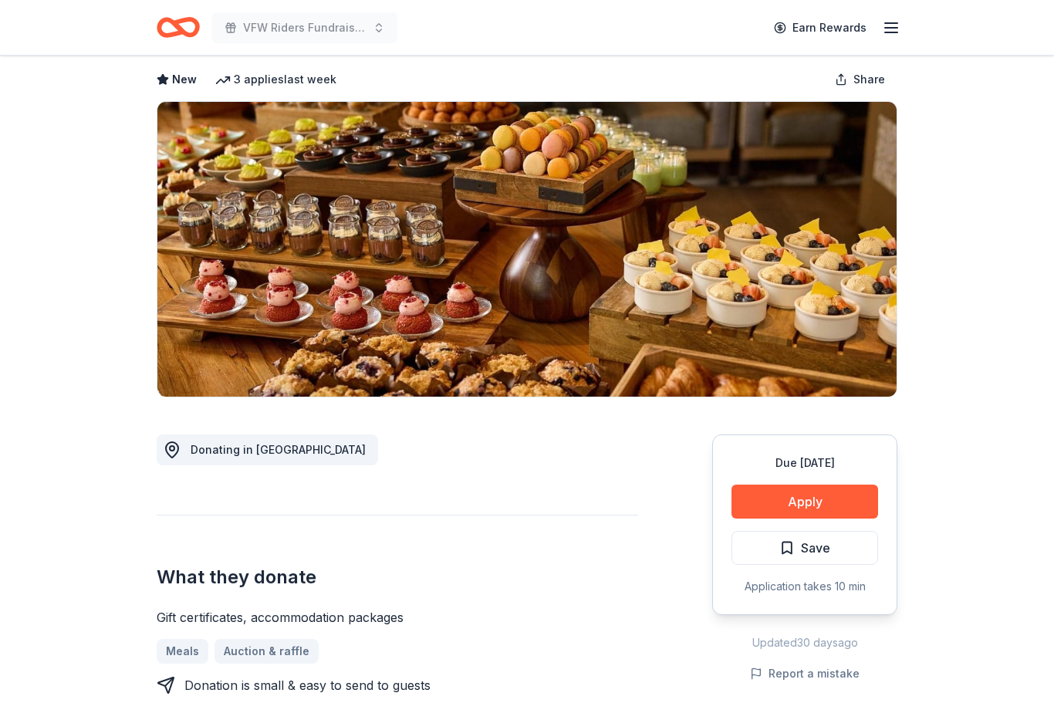
scroll to position [73, 0]
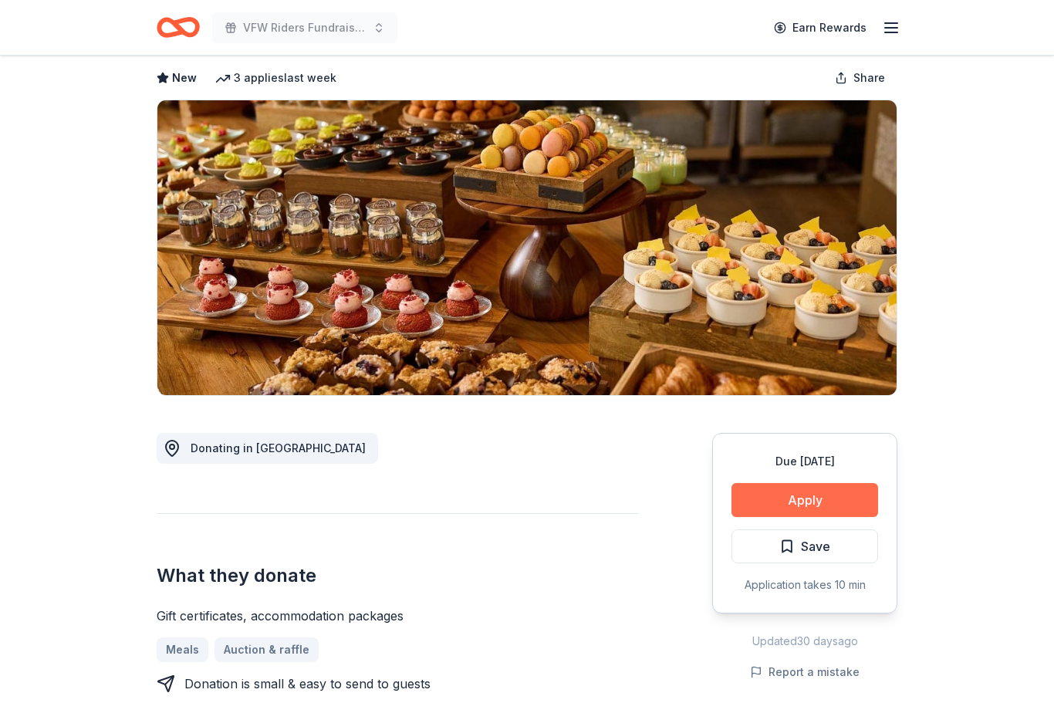
click at [834, 500] on button "Apply" at bounding box center [805, 500] width 147 height 34
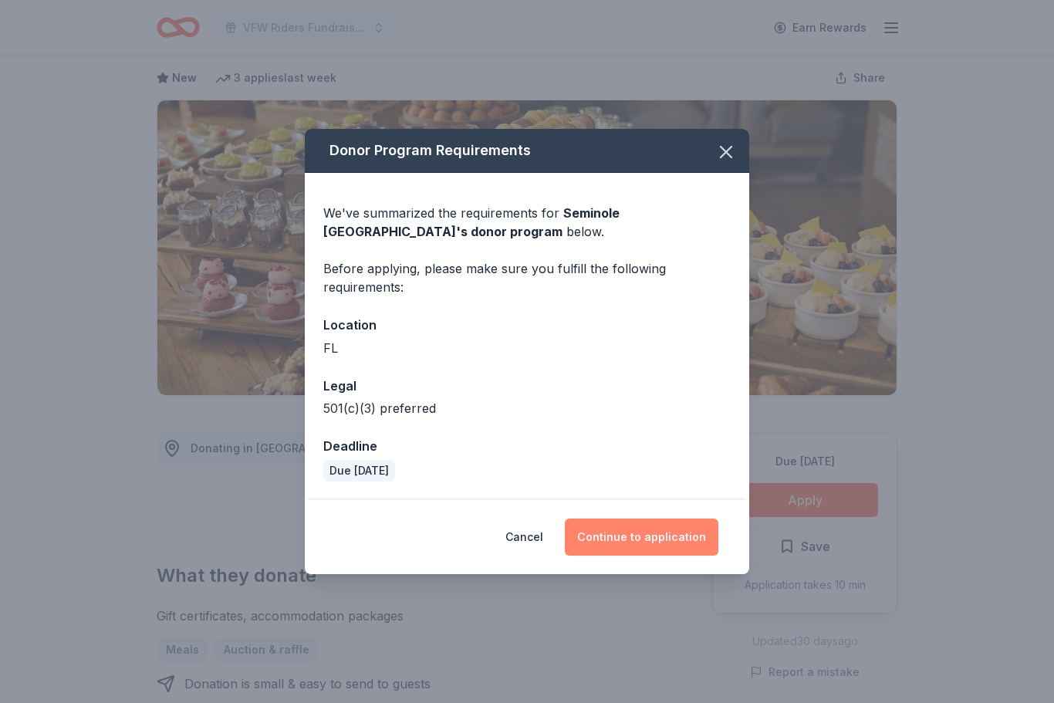
click at [659, 556] on button "Continue to application" at bounding box center [642, 537] width 154 height 37
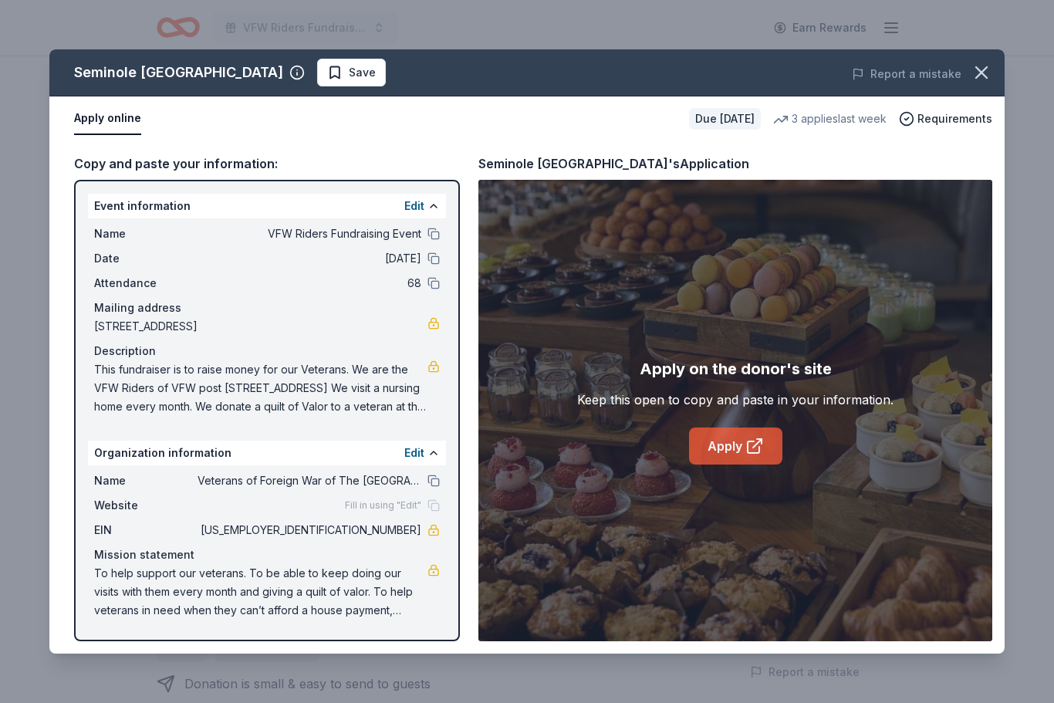
click at [723, 465] on link "Apply" at bounding box center [735, 446] width 93 height 37
